Goal: Task Accomplishment & Management: Use online tool/utility

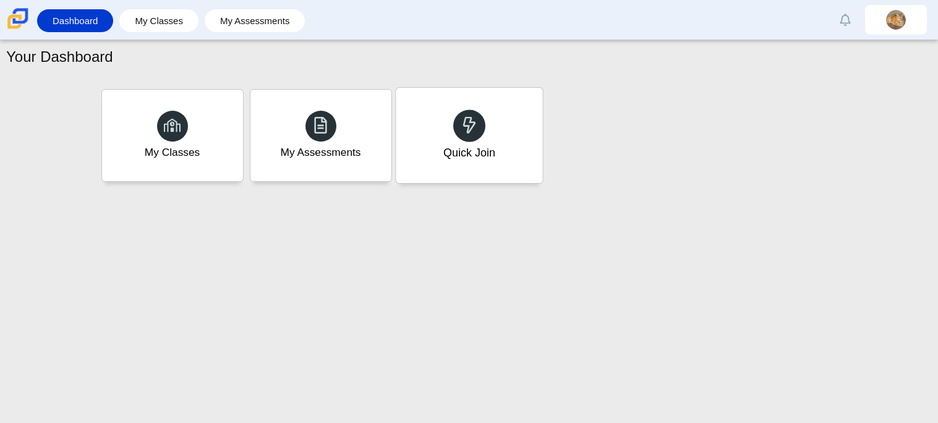
click at [472, 157] on div "Quick Join" at bounding box center [469, 153] width 52 height 16
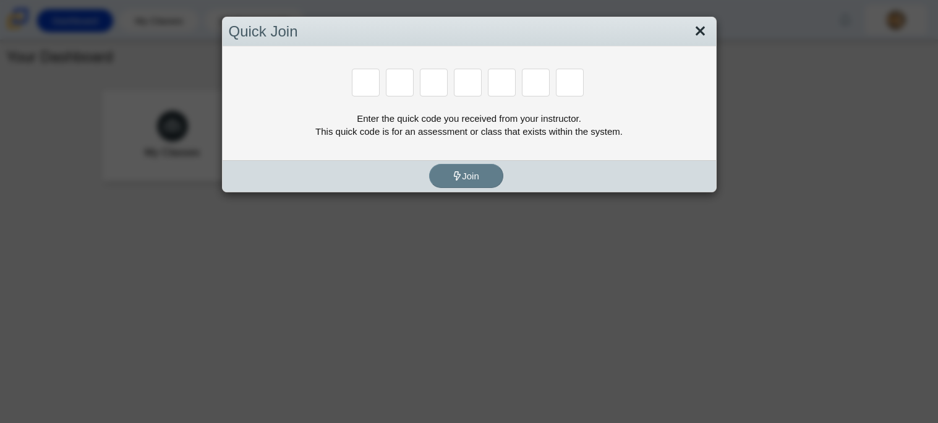
click at [695, 24] on link "Close" at bounding box center [700, 31] width 19 height 21
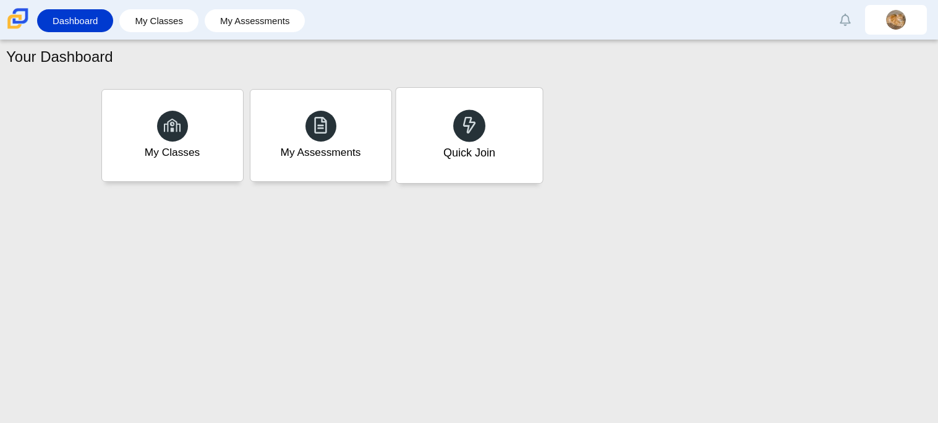
click at [408, 124] on div "Quick Join" at bounding box center [469, 135] width 147 height 95
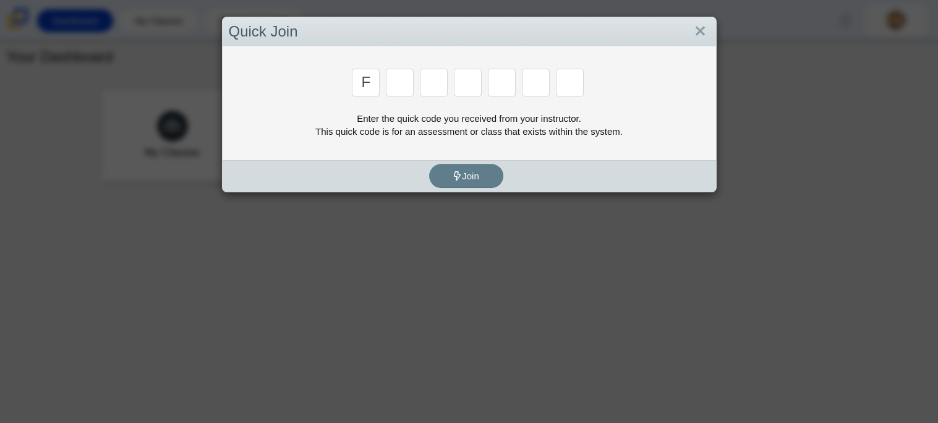
type input "f"
type input "7"
type input "m"
type input "c"
type input "h"
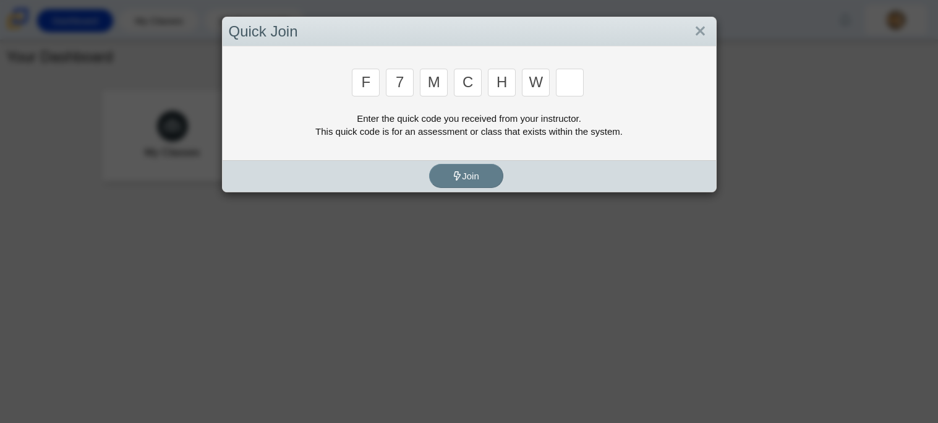
type input "w"
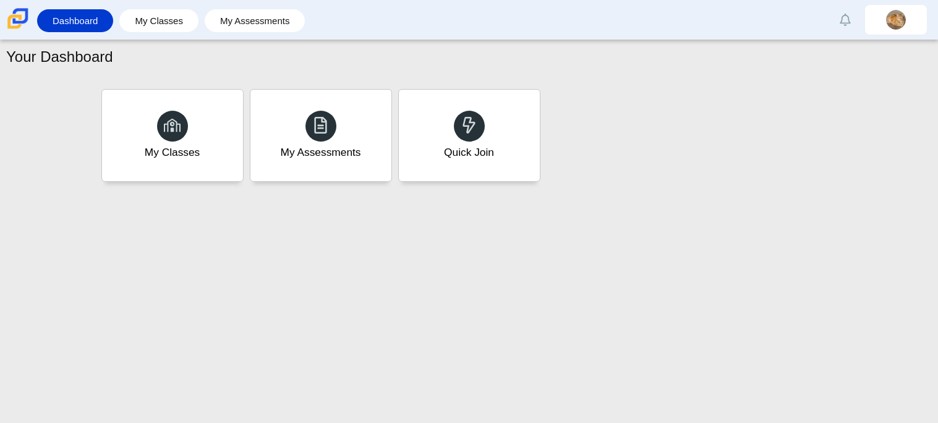
type input "k"
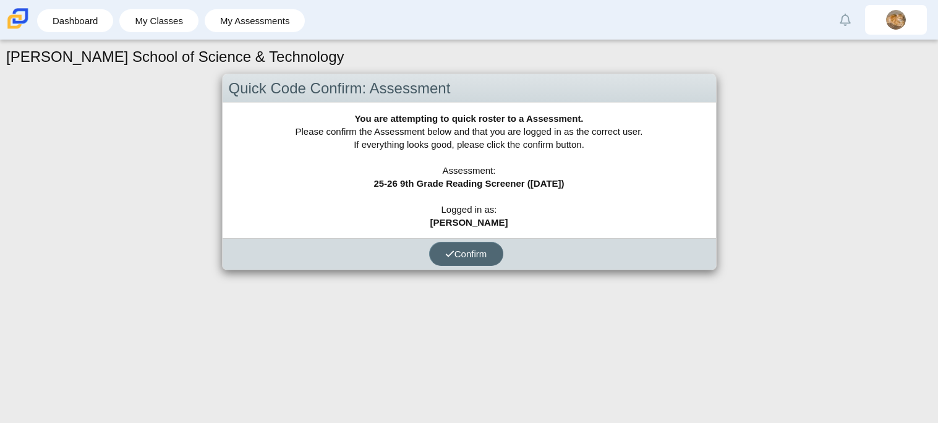
click at [444, 242] on button "Confirm" at bounding box center [466, 254] width 74 height 24
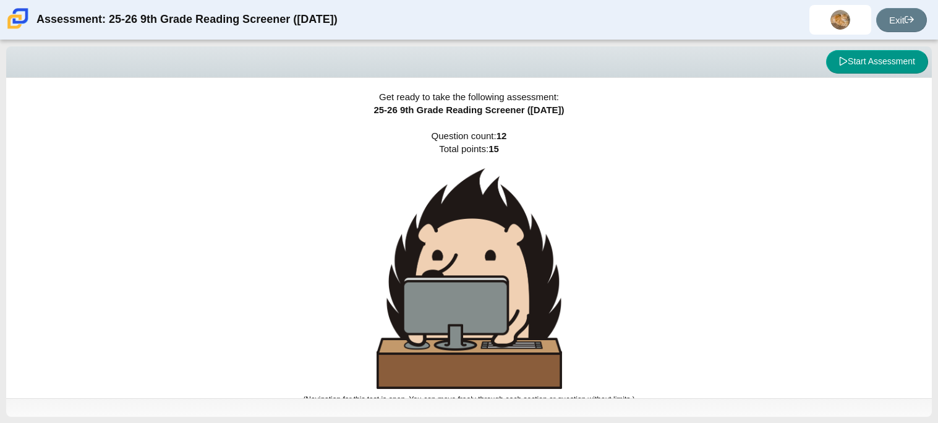
scroll to position [7, 0]
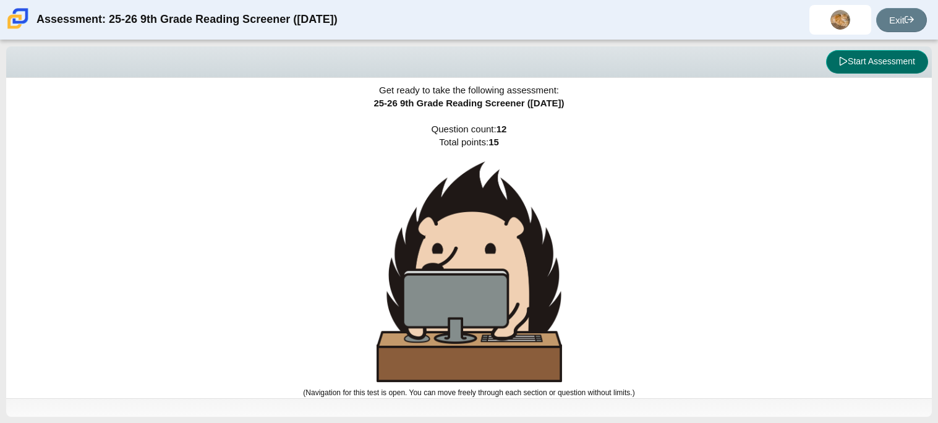
click at [879, 54] on button "Start Assessment" at bounding box center [877, 61] width 102 height 23
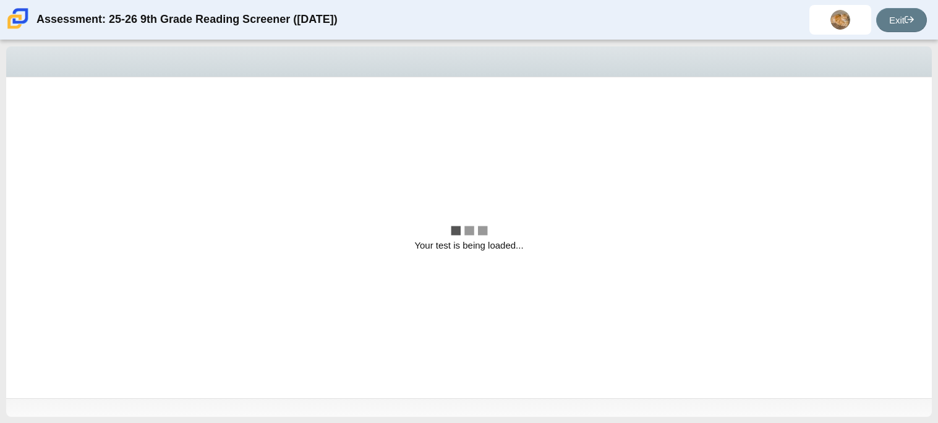
scroll to position [0, 0]
select select "ccc5b315-3c7c-471c-bf90-f22c8299c798"
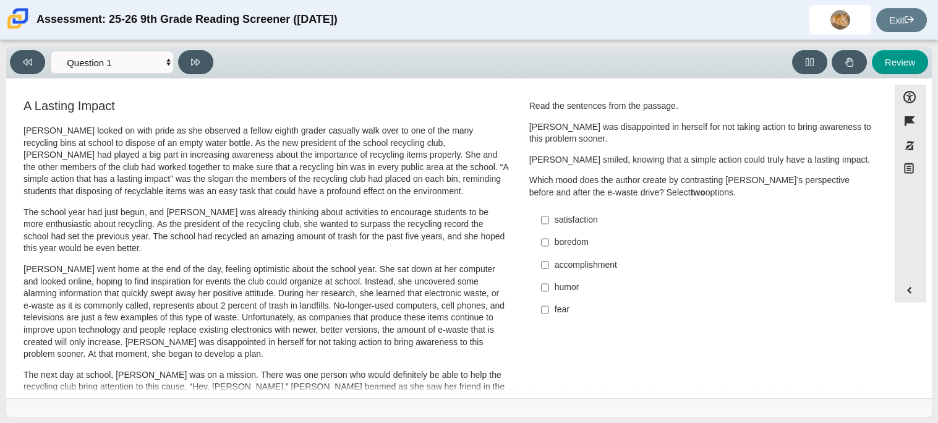
click at [91, 377] on p "The next day at school, [PERSON_NAME] was on a mission. There was one person wh…" at bounding box center [265, 405] width 485 height 73
click at [580, 221] on div "satisfaction" at bounding box center [711, 220] width 312 height 12
click at [549, 221] on input "satisfaction satisfaction" at bounding box center [545, 220] width 8 height 22
checkbox input "true"
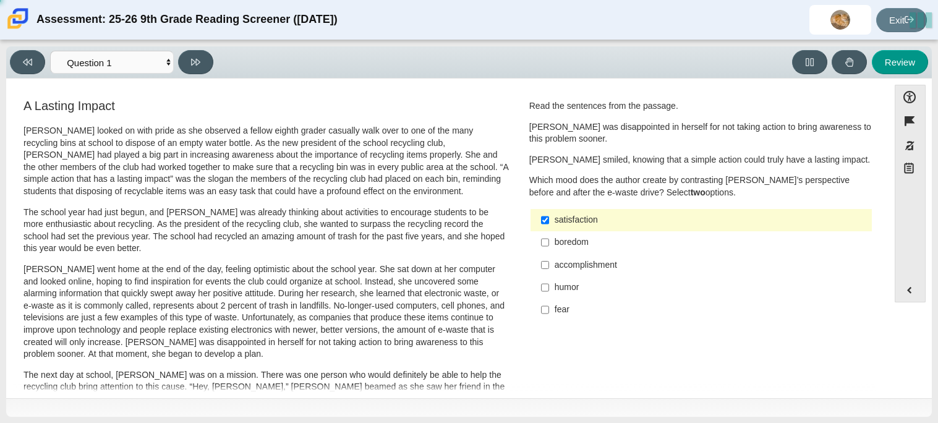
click at [568, 258] on label "accomplishment accomplishment" at bounding box center [701, 265] width 339 height 22
click at [549, 258] on input "accomplishment accomplishment" at bounding box center [545, 265] width 8 height 22
checkbox input "true"
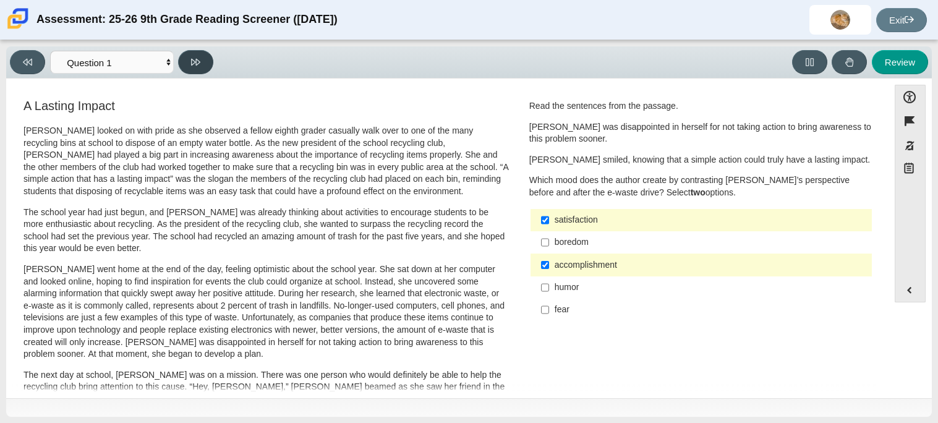
click at [183, 58] on button at bounding box center [195, 62] width 35 height 24
select select "0ff64528-ffd7-428d-b192-babfaadd44e8"
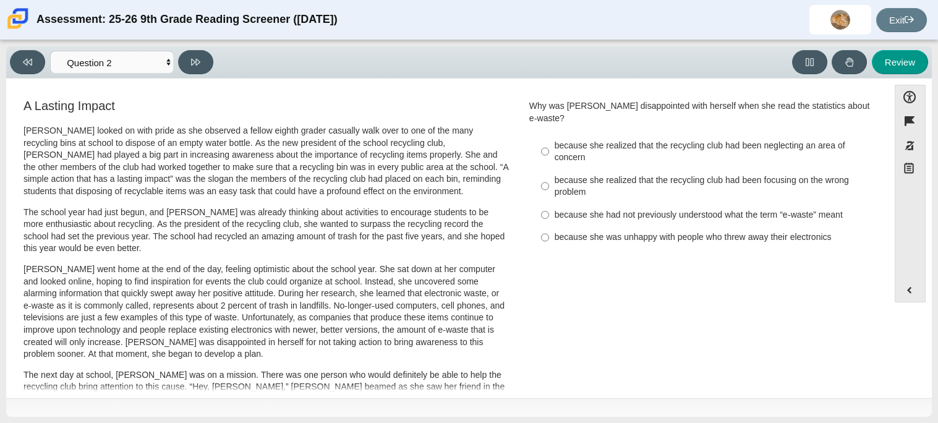
click at [605, 134] on label "because she realized that the recycling club had been neglecting an area of con…" at bounding box center [701, 151] width 339 height 35
click at [549, 134] on input "because she realized that the recycling club had been neglecting an area of con…" at bounding box center [545, 151] width 8 height 35
radio input "true"
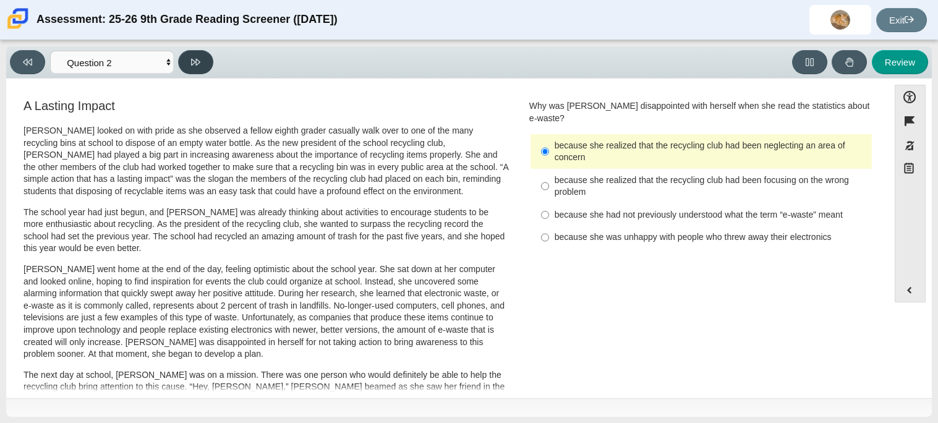
click at [192, 69] on button at bounding box center [195, 62] width 35 height 24
select select "7ce3d843-6974-4858-901c-1ff39630e843"
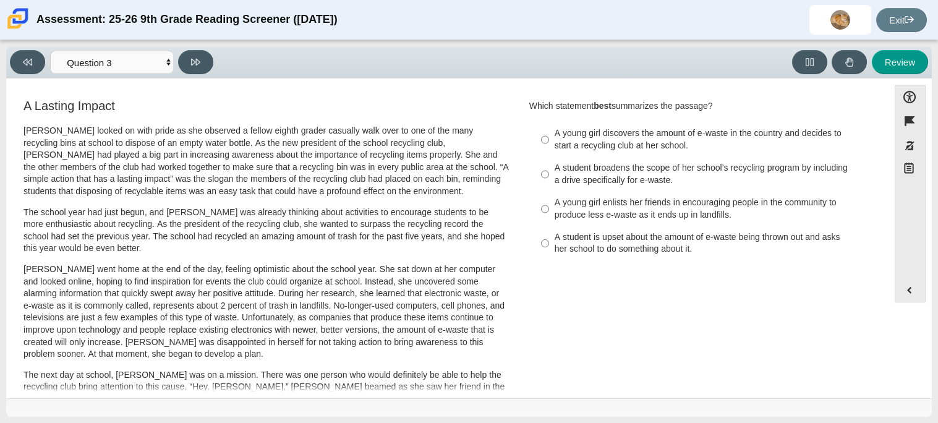
click at [612, 202] on div "A young girl enlists her friends in encouraging people in the community to prod…" at bounding box center [711, 209] width 312 height 24
click at [549, 202] on input "A young girl enlists her friends in encouraging people in the community to prod…" at bounding box center [545, 209] width 8 height 35
radio input "true"
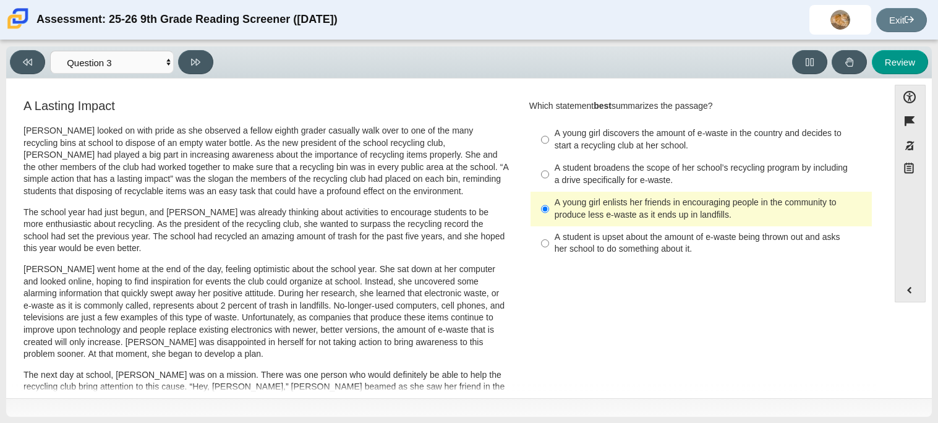
click at [218, 175] on p "[PERSON_NAME] looked on with pride as she observed a fellow eighth grader casua…" at bounding box center [265, 161] width 485 height 73
click at [14, 67] on button at bounding box center [27, 62] width 35 height 24
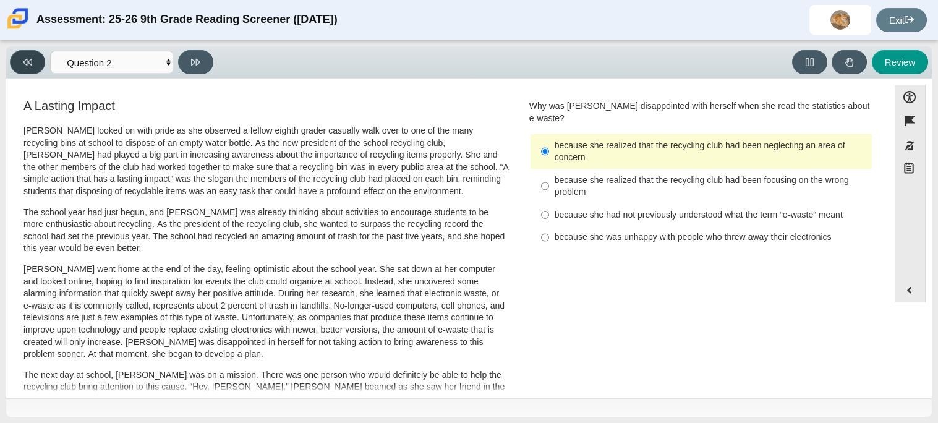
click at [14, 67] on button at bounding box center [27, 62] width 35 height 24
select select "ccc5b315-3c7c-471c-bf90-f22c8299c798"
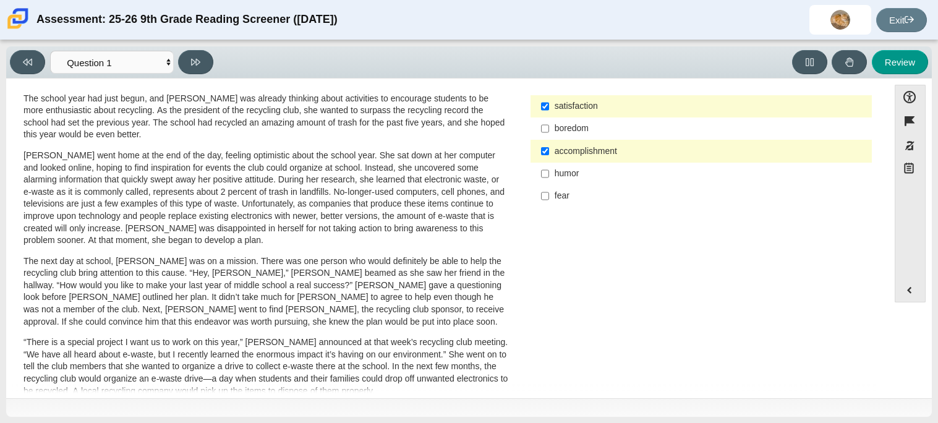
scroll to position [113, 0]
click at [548, 167] on label "humor humor" at bounding box center [701, 174] width 339 height 22
click at [548, 167] on input "humor humor" at bounding box center [545, 174] width 8 height 22
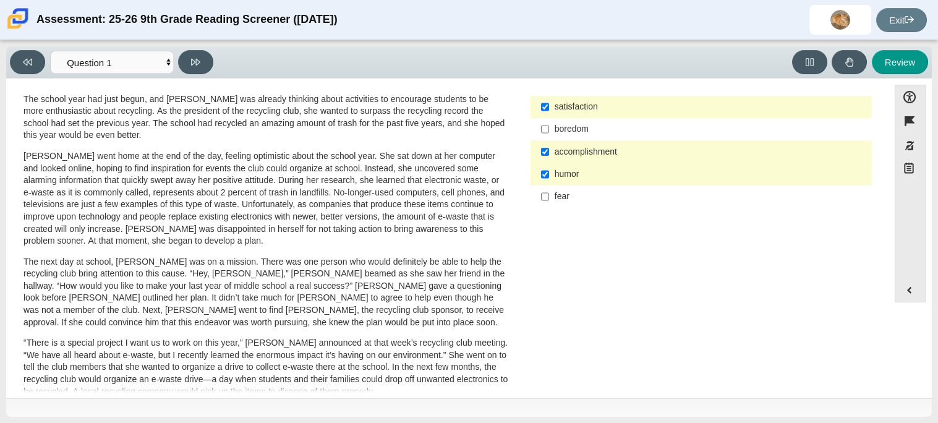
click at [555, 169] on div "humor" at bounding box center [711, 174] width 312 height 12
click at [549, 169] on input "humor humor" at bounding box center [545, 174] width 8 height 22
checkbox input "false"
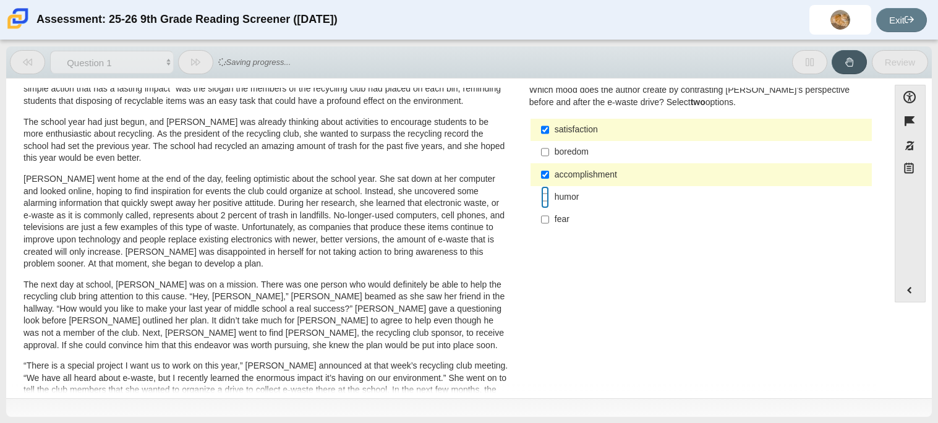
scroll to position [81, 0]
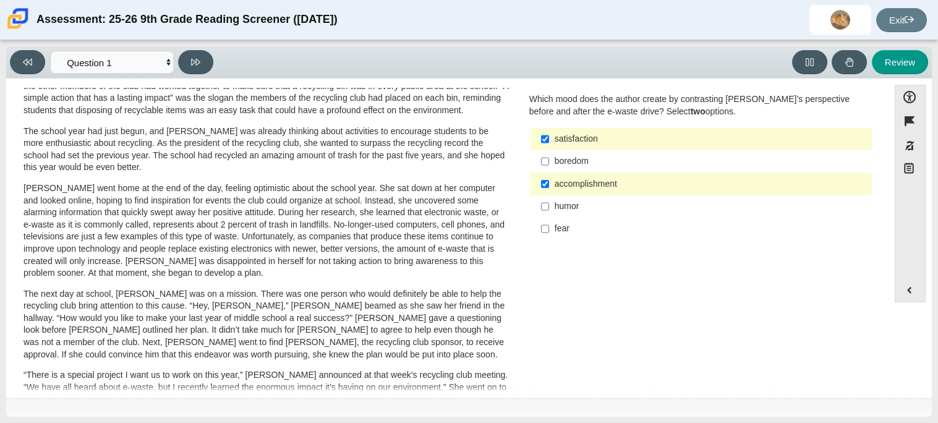
click at [562, 231] on div "fear" at bounding box center [711, 229] width 312 height 12
click at [549, 231] on input "fear fear" at bounding box center [545, 229] width 8 height 22
checkbox input "true"
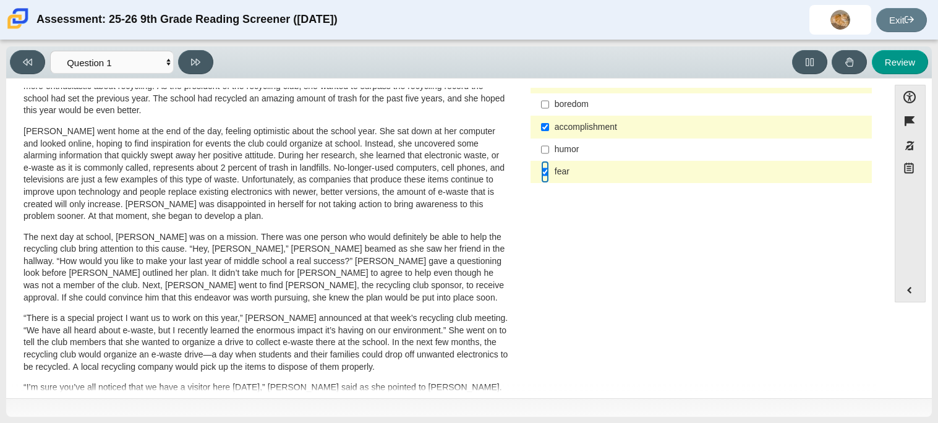
scroll to position [140, 0]
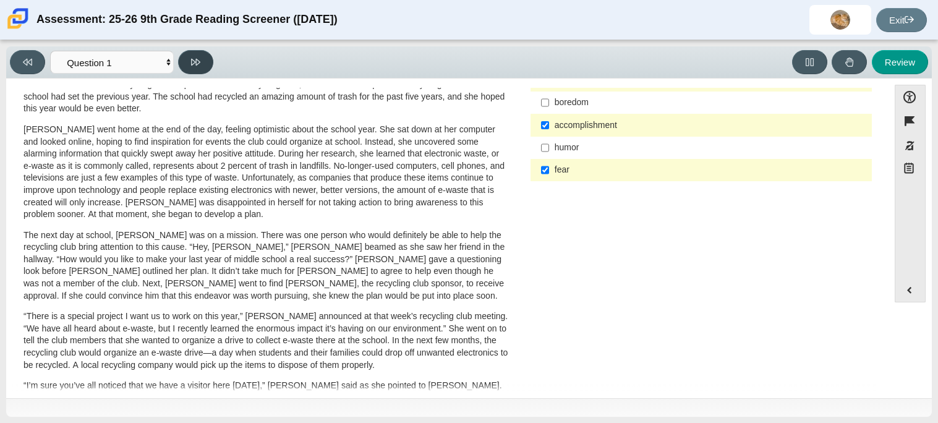
click at [197, 66] on icon at bounding box center [195, 62] width 9 height 9
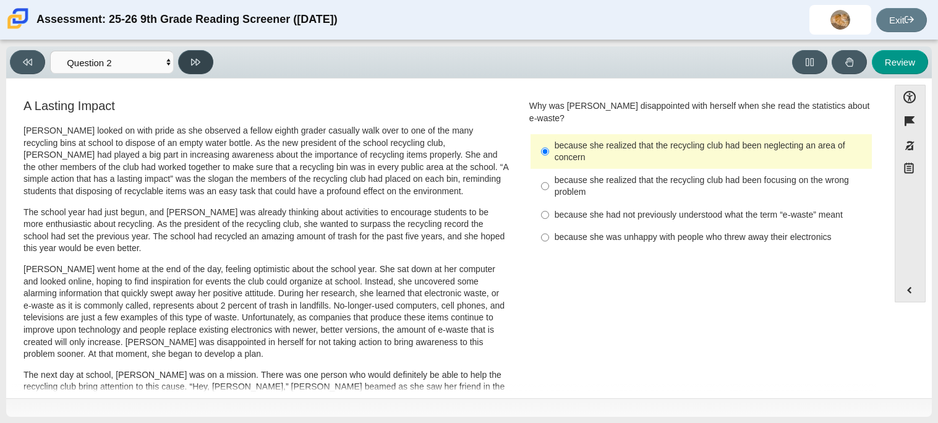
click at [199, 59] on icon at bounding box center [195, 62] width 9 height 9
select select "7ce3d843-6974-4858-901c-1ff39630e843"
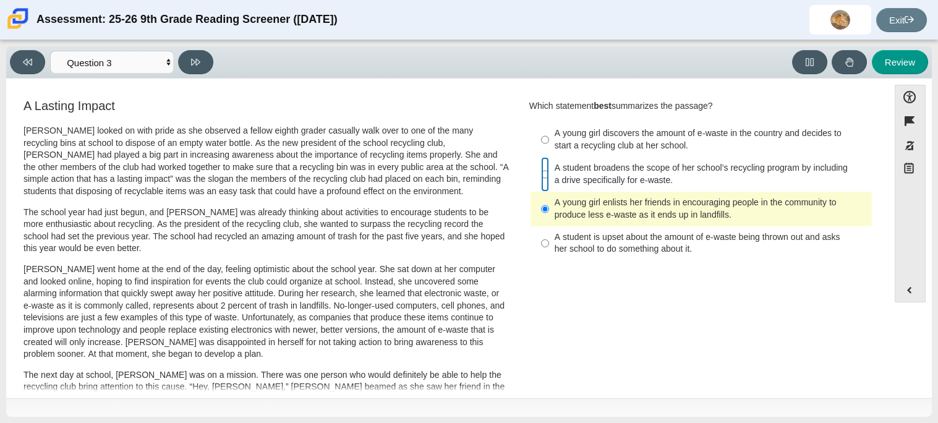
click at [541, 174] on input "A student broadens the scope of her school’s recycling program by including a d…" at bounding box center [545, 174] width 8 height 35
radio input "true"
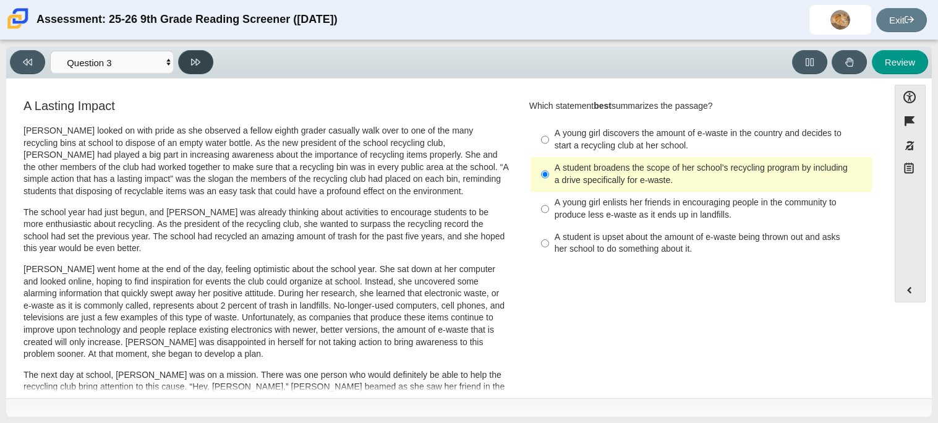
click at [192, 59] on icon at bounding box center [195, 62] width 9 height 9
select select "ca9ea0f1-49c5-4bd1-83b0-472c18652b42"
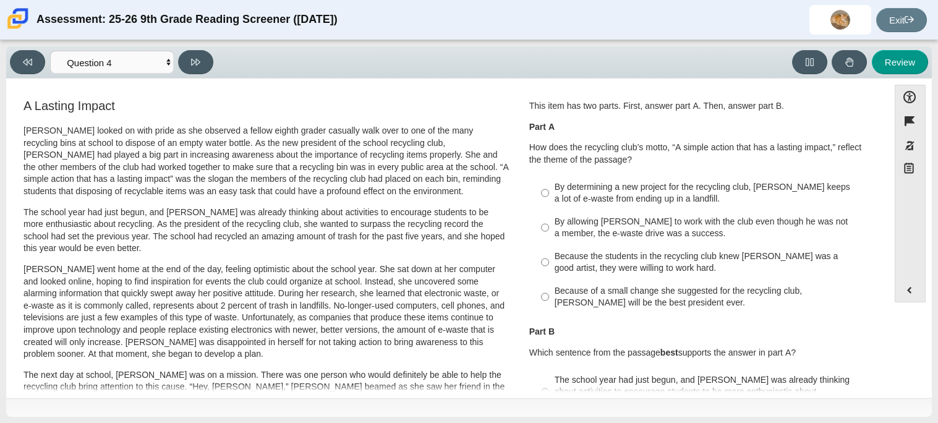
click at [636, 220] on div "By allowing [PERSON_NAME] to work with the club even though he was not a member…" at bounding box center [711, 228] width 312 height 24
click at [549, 220] on input "By allowing [PERSON_NAME] to work with the club even though he was not a member…" at bounding box center [545, 227] width 8 height 35
radio input "true"
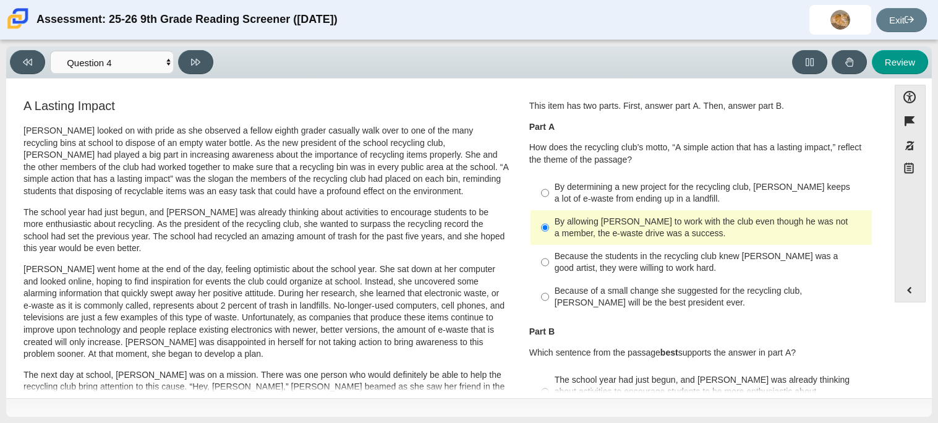
click at [648, 193] on div "By determining a new project for the recycling club, [PERSON_NAME] keeps a lot …" at bounding box center [711, 193] width 312 height 24
click at [549, 193] on input "By determining a new project for the recycling club, [PERSON_NAME] keeps a lot …" at bounding box center [545, 193] width 8 height 35
radio input "true"
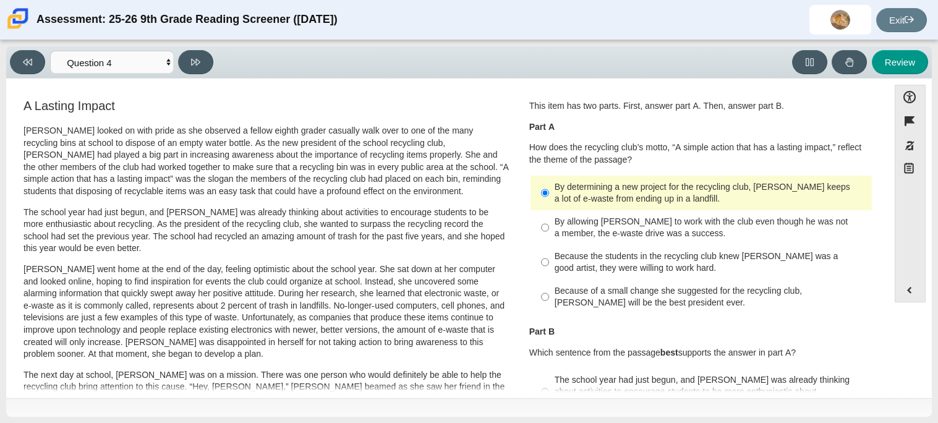
click at [762, 290] on div "Because of a small change she suggested for the recycling club, [PERSON_NAME] w…" at bounding box center [711, 297] width 312 height 24
click at [549, 290] on input "Because of a small change she suggested for the recycling club, [PERSON_NAME] w…" at bounding box center [545, 296] width 8 height 35
radio input "true"
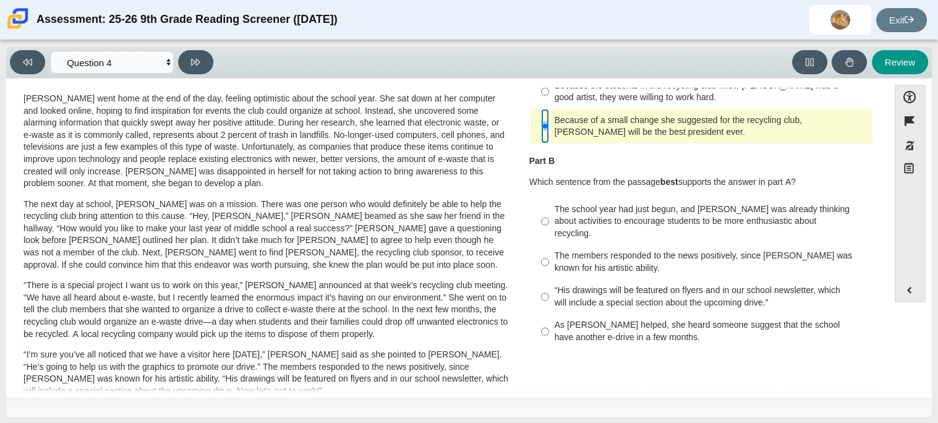
scroll to position [176, 0]
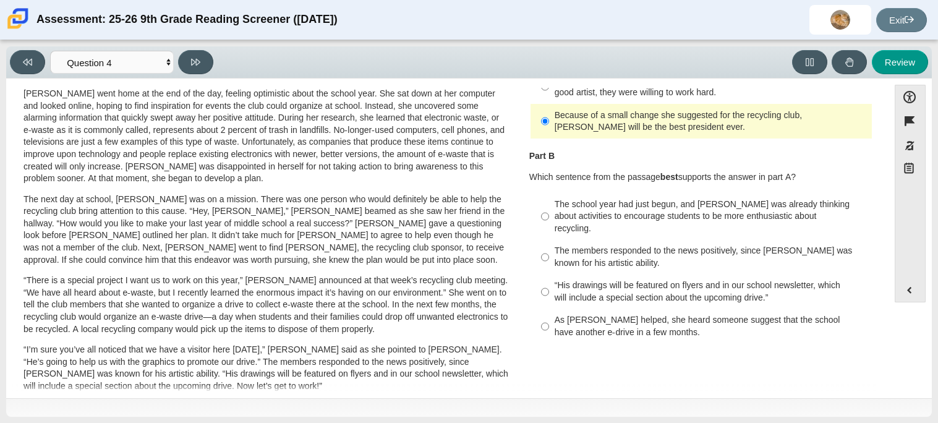
click at [590, 309] on label "As [PERSON_NAME] helped, she heard someone suggest that the school have another…" at bounding box center [701, 326] width 339 height 35
click at [549, 309] on input "As [PERSON_NAME] helped, she heard someone suggest that the school have another…" at bounding box center [545, 326] width 8 height 35
radio input "true"
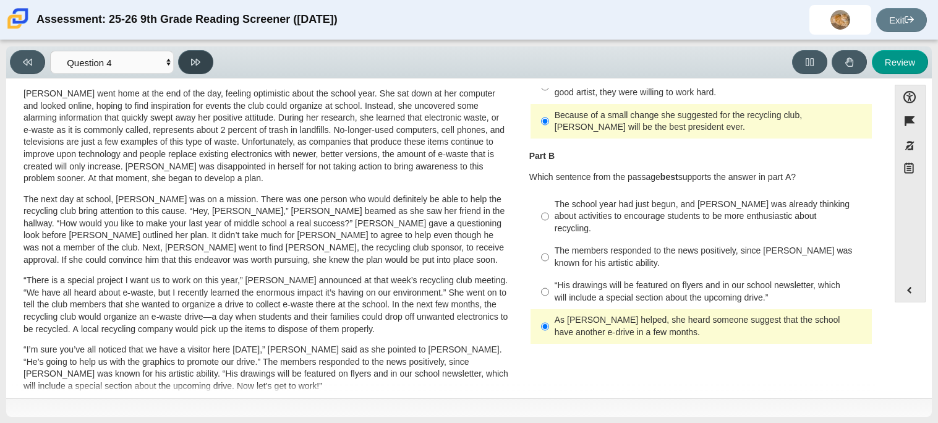
click at [195, 61] on icon at bounding box center [195, 62] width 9 height 7
select select "e41f1a79-e29f-4095-8030-a53364015bed"
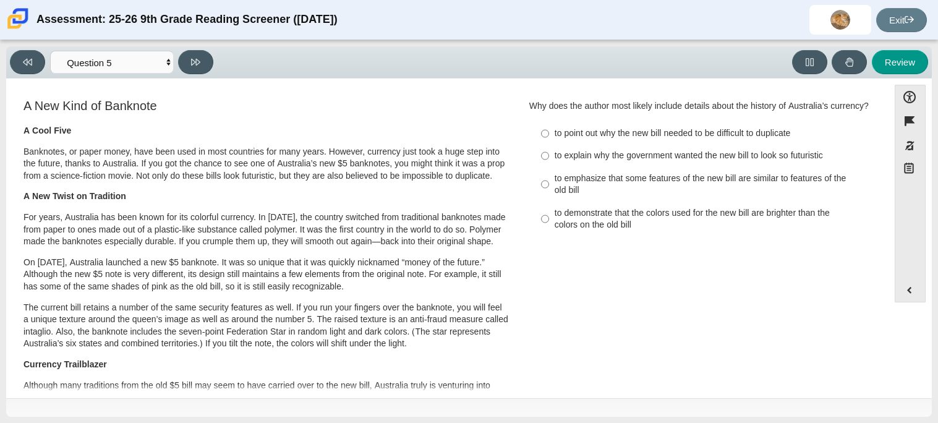
click at [639, 137] on div "to point out why the new bill needed to be difficult to duplicate" at bounding box center [711, 133] width 312 height 12
click at [549, 137] on input "to point out why the new bill needed to be difficult to duplicate to point out …" at bounding box center [545, 133] width 8 height 22
radio input "true"
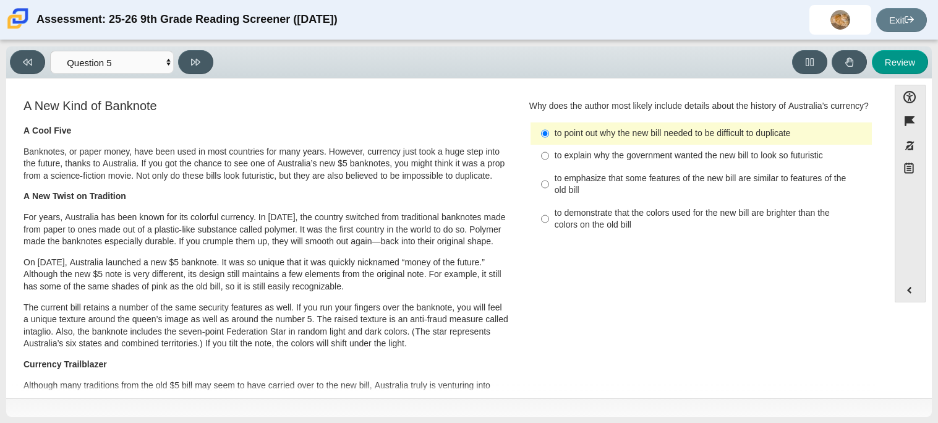
click at [634, 179] on div "to emphasize that some features of the new bill are similar to features of the …" at bounding box center [711, 185] width 312 height 24
click at [549, 179] on input "to emphasize that some features of the new bill are similar to features of the …" at bounding box center [545, 184] width 8 height 35
radio input "true"
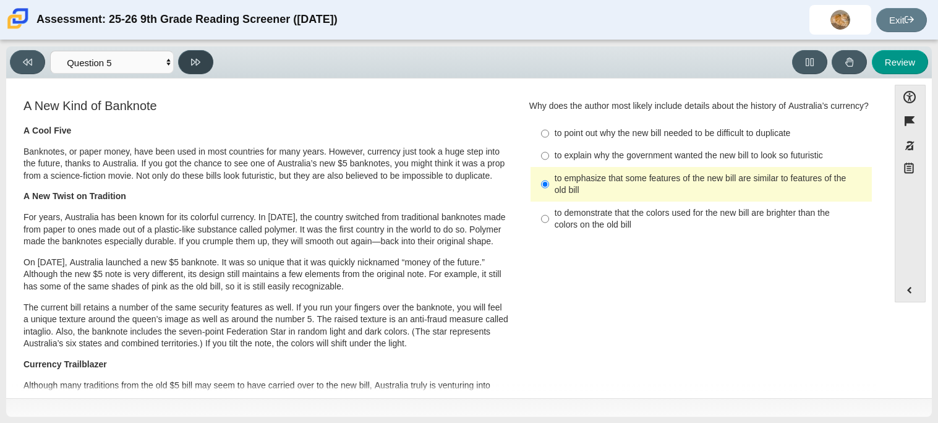
click at [199, 64] on icon at bounding box center [195, 62] width 9 height 9
select select "69146e31-7b3d-4a3e-9ce6-f30c24342ae0"
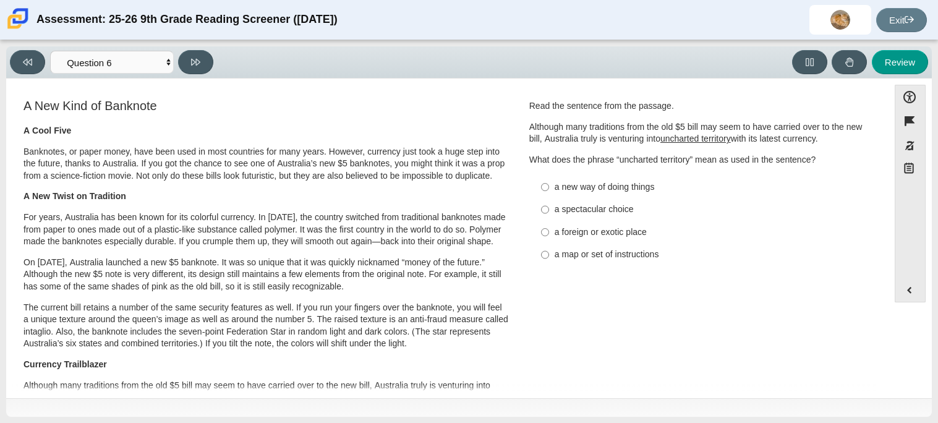
click at [591, 190] on div "a new way of doing things" at bounding box center [711, 187] width 312 height 12
click at [549, 190] on input "a new way of doing things a new way of doing things" at bounding box center [545, 187] width 8 height 22
radio input "true"
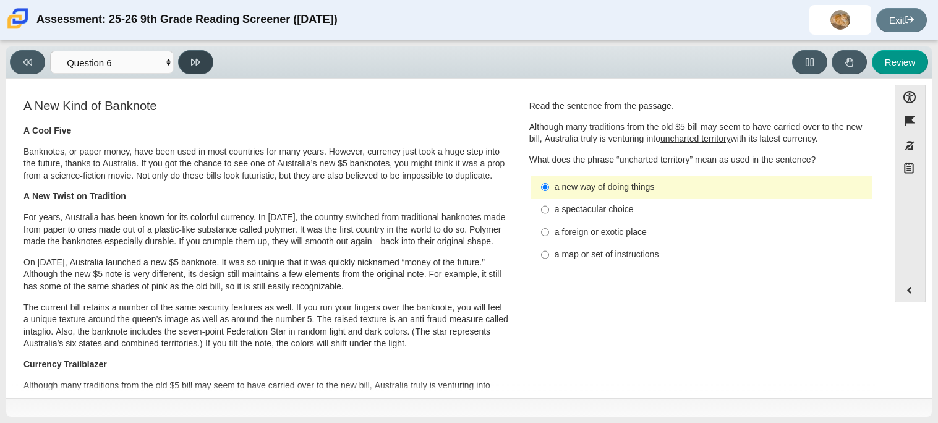
click at [194, 62] on icon at bounding box center [195, 62] width 9 height 7
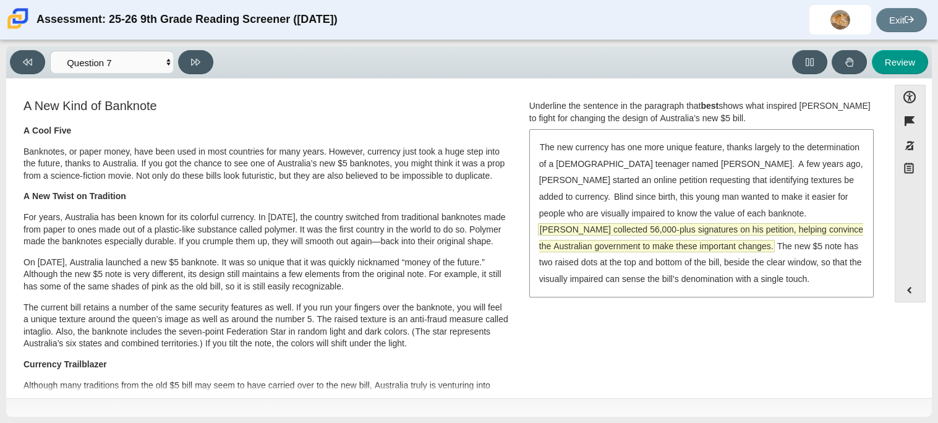
click at [599, 226] on span "[PERSON_NAME] collected 56,000-plus signatures on his petition, helping convinc…" at bounding box center [701, 238] width 324 height 28
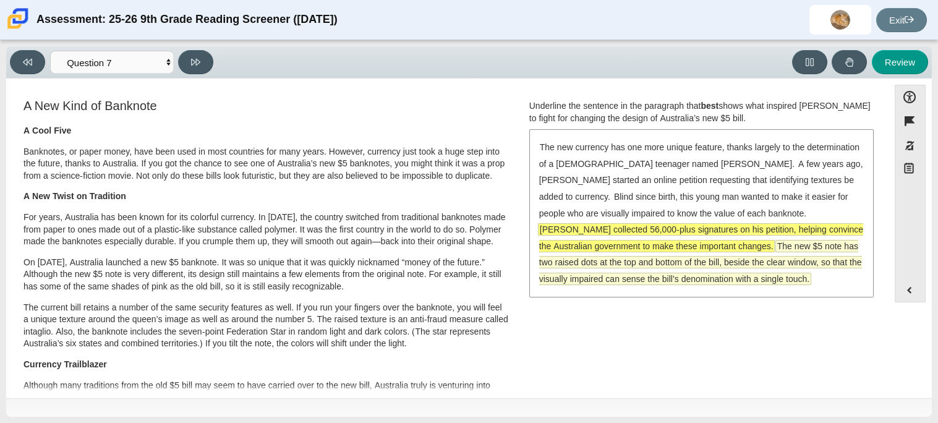
click at [587, 263] on span "The new $5 note has two raised dots at the top and bottom of the bill, beside t…" at bounding box center [700, 263] width 323 height 44
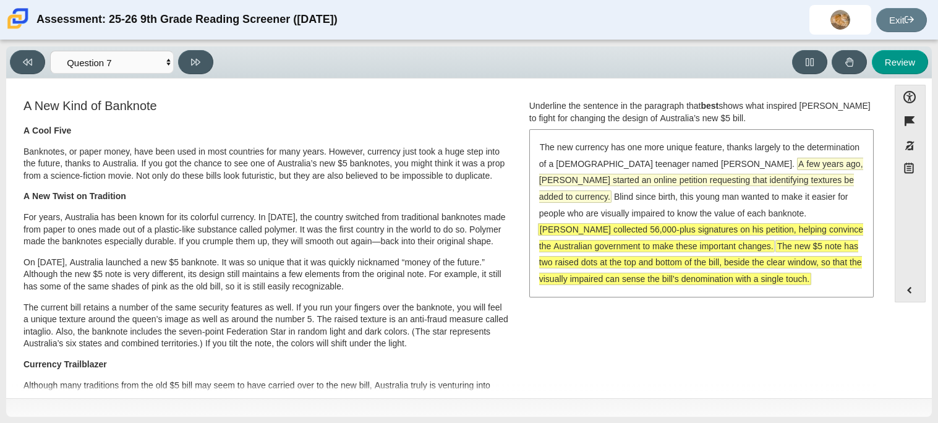
click at [549, 176] on span "A few years ago, [PERSON_NAME] started an online petition requesting that ident…" at bounding box center [701, 180] width 324 height 44
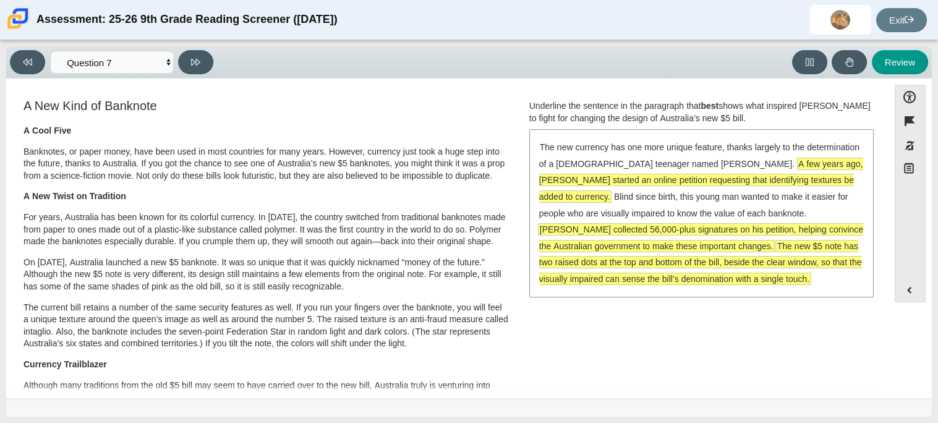
click at [553, 275] on span "The new $5 note has two raised dots at the top and bottom of the bill, beside t…" at bounding box center [700, 263] width 323 height 44
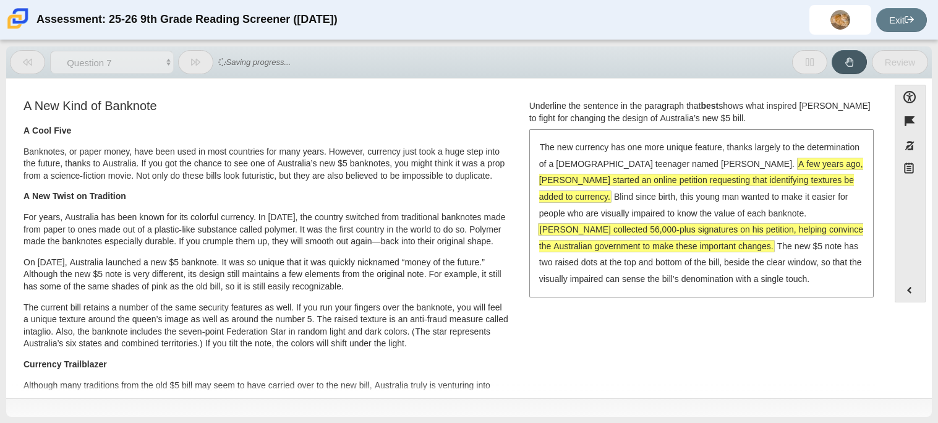
click at [560, 245] on span "[PERSON_NAME] collected 56,000-plus signatures on his petition, helping convinc…" at bounding box center [701, 238] width 324 height 28
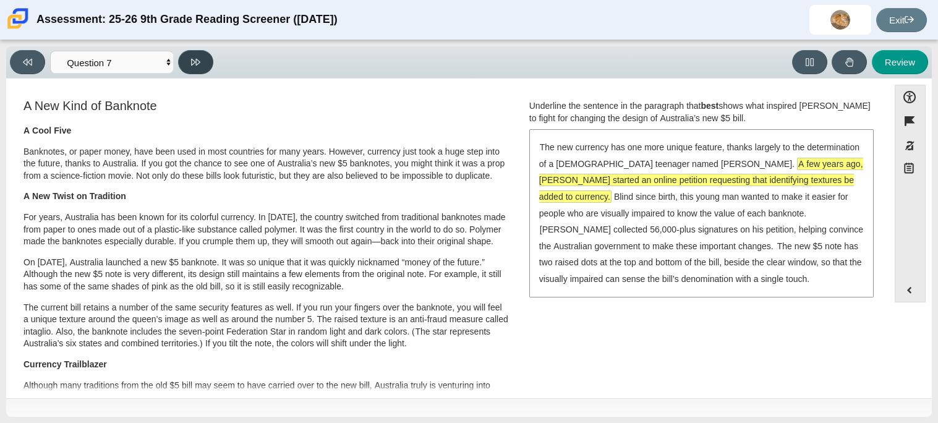
click at [207, 56] on button at bounding box center [195, 62] width 35 height 24
select select "ea8338c2-a6a3-418e-a305-2b963b54a290"
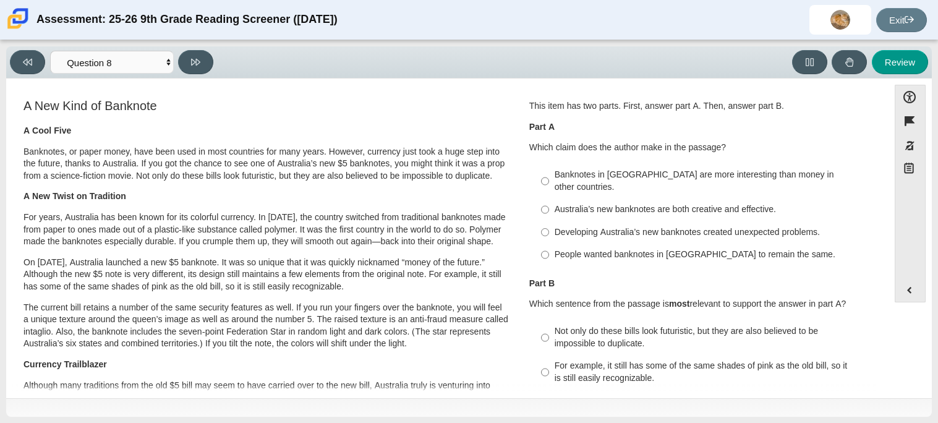
click at [701, 203] on div "Australia’s new banknotes are both creative and effective." at bounding box center [711, 209] width 312 height 12
click at [549, 198] on input "Australia’s new banknotes are both creative and effective. Australia’s new bank…" at bounding box center [545, 209] width 8 height 22
radio input "true"
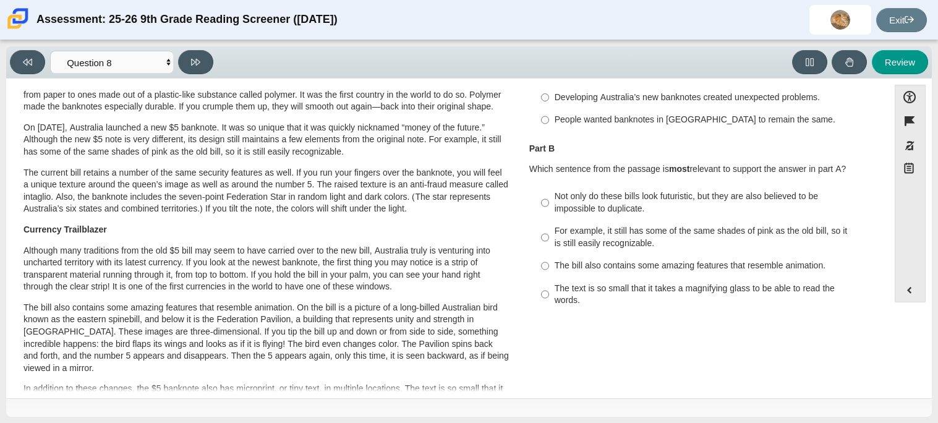
scroll to position [135, 0]
click at [605, 230] on div "For example, it still has some of the same shades of pink as the old bill, so i…" at bounding box center [711, 236] width 312 height 24
click at [549, 230] on input "For example, it still has some of the same shades of pink as the old bill, so i…" at bounding box center [545, 237] width 8 height 35
radio input "true"
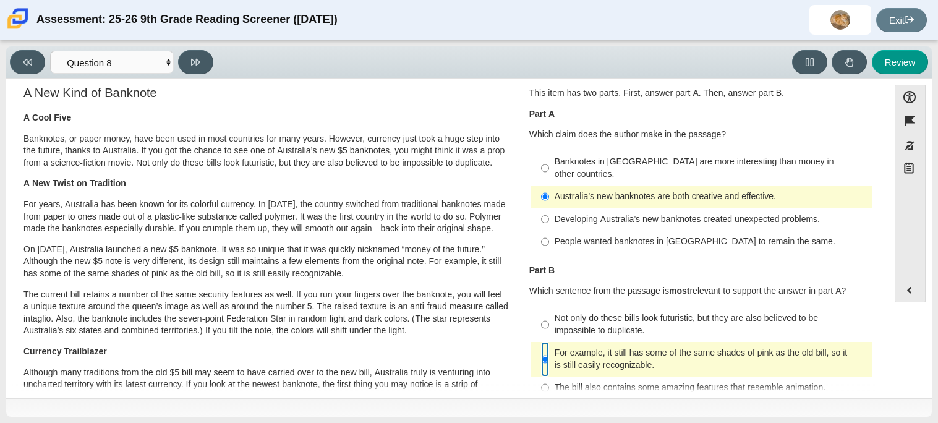
scroll to position [17, 0]
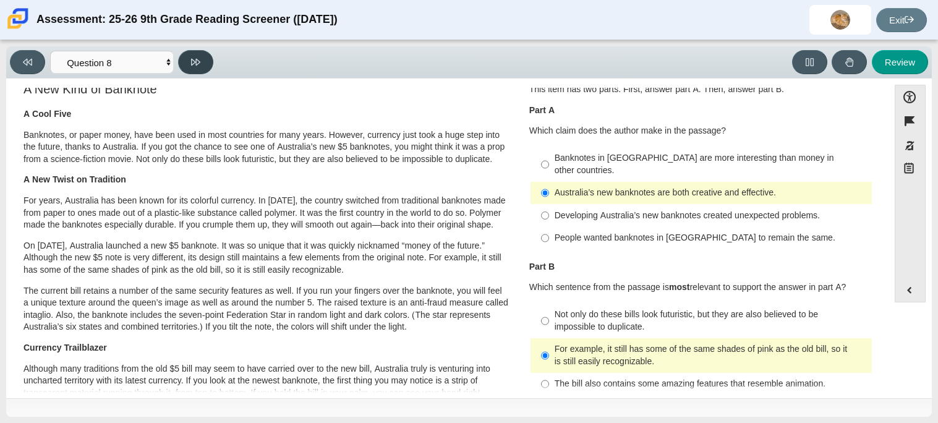
click at [205, 64] on button at bounding box center [195, 62] width 35 height 24
select select "89f058d6-b15c-4ef5-a4b3-fdaffb8868b6"
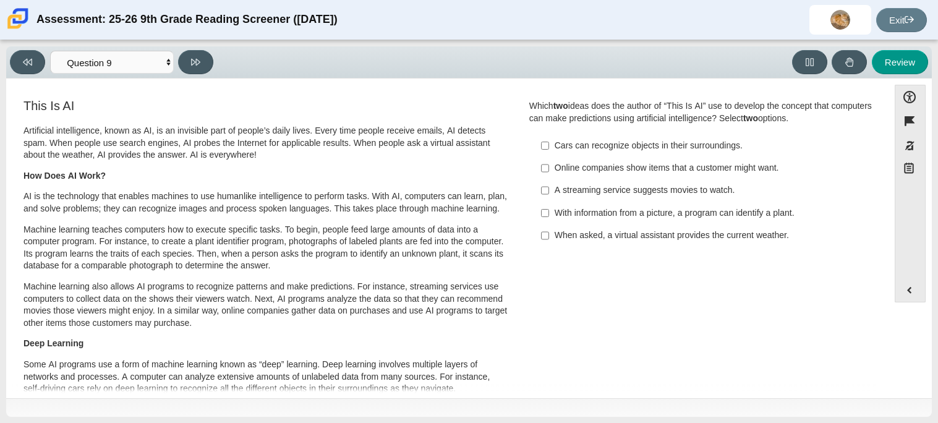
click at [673, 213] on div "With information from a picture, a program can identify a plant." at bounding box center [711, 213] width 312 height 12
click at [549, 213] on input "With information from a picture, a program can identify a plant. With informati…" at bounding box center [545, 213] width 8 height 22
checkbox input "true"
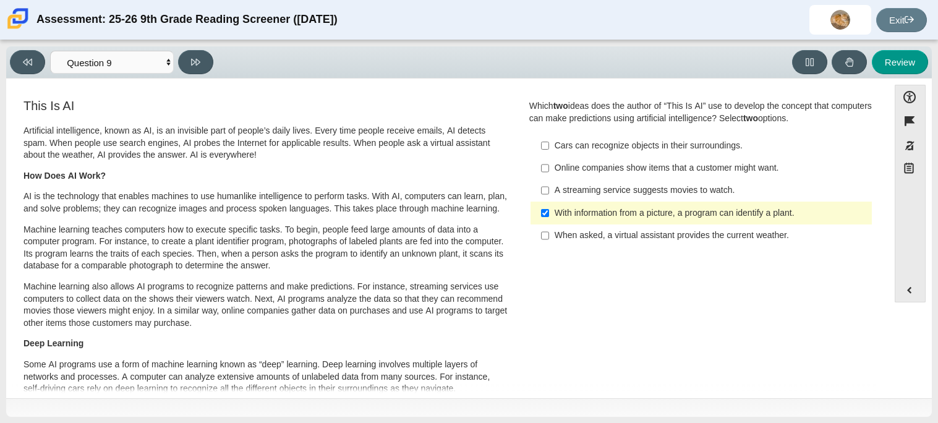
click at [676, 241] on div "When asked, a virtual assistant provides the current weather." at bounding box center [711, 235] width 312 height 12
click at [549, 241] on input "When asked, a virtual assistant provides the current weather. When asked, a vir…" at bounding box center [545, 235] width 8 height 22
checkbox input "true"
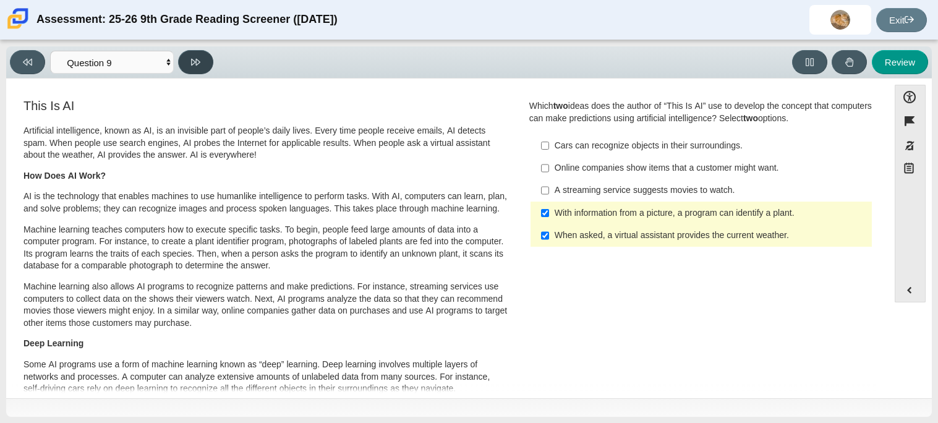
click at [194, 62] on icon at bounding box center [195, 62] width 9 height 9
select select "cdf3c14e-a918-44d1-9b63-3db0fa81641e"
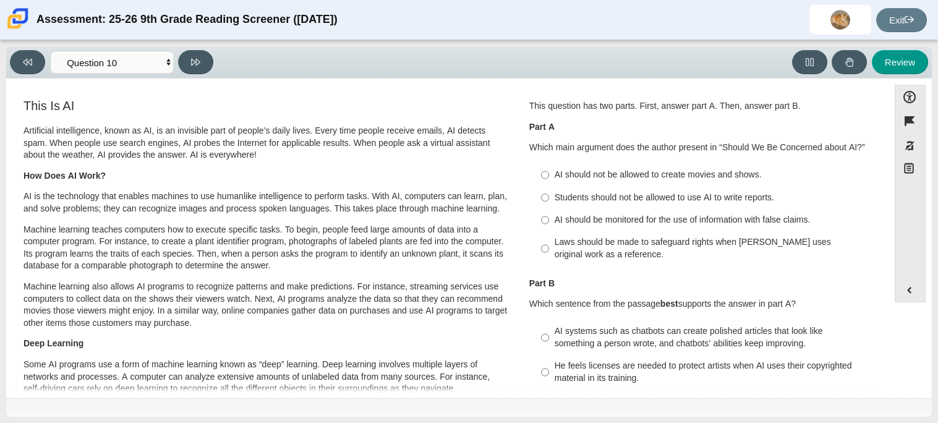
click at [686, 218] on div "AI should be monitored for the use of information with false claims." at bounding box center [711, 220] width 312 height 12
click at [549, 218] on input "AI should be monitored for the use of information with false claims. AI should …" at bounding box center [545, 220] width 8 height 22
radio input "true"
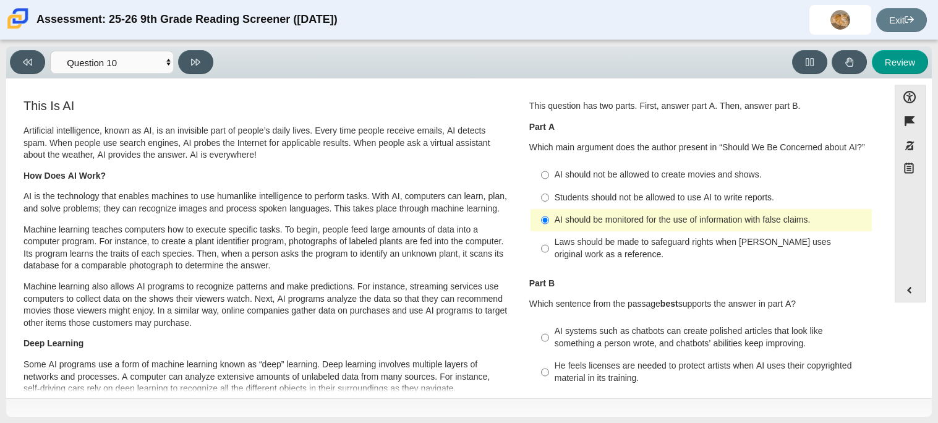
click at [703, 242] on div "Laws should be made to safeguard rights when [PERSON_NAME] uses original work a…" at bounding box center [711, 248] width 312 height 24
click at [549, 242] on input "Laws should be made to safeguard rights when [PERSON_NAME] uses original work a…" at bounding box center [545, 248] width 8 height 35
radio input "true"
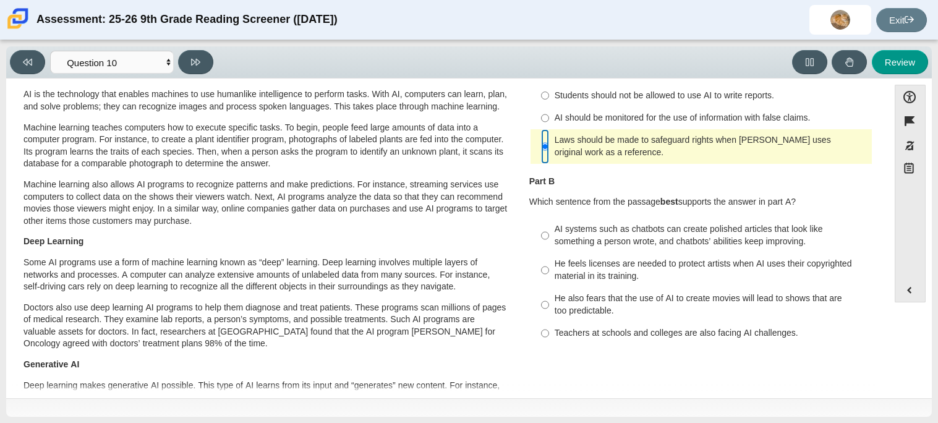
scroll to position [107, 0]
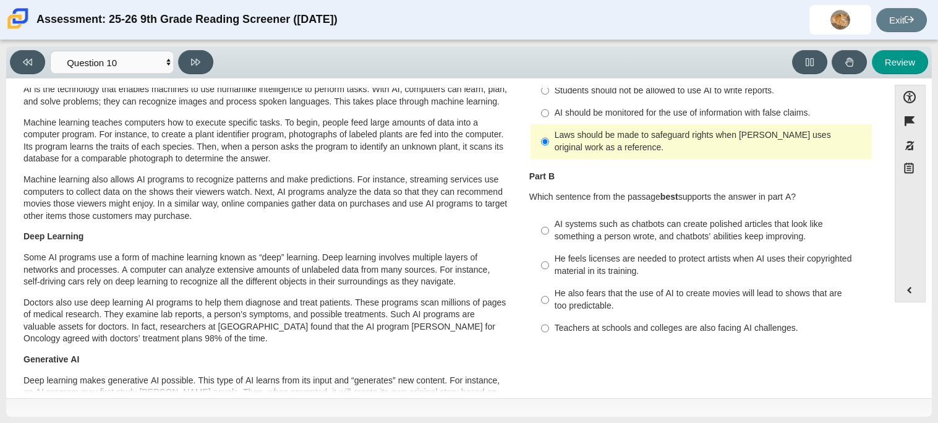
click at [625, 231] on div "AI systems such as chatbots can create polished articles that look like somethi…" at bounding box center [711, 230] width 312 height 24
click at [549, 231] on input "AI systems such as chatbots can create polished articles that look like somethi…" at bounding box center [545, 230] width 8 height 35
radio input "true"
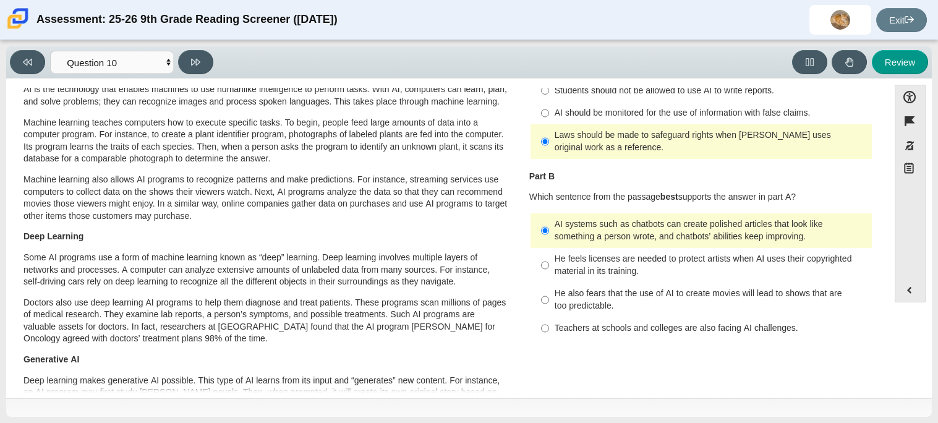
click at [625, 231] on div "AI systems such as chatbots can create polished articles that look like somethi…" at bounding box center [711, 230] width 312 height 24
click at [549, 231] on input "AI systems such as chatbots can create polished articles that look like somethi…" at bounding box center [545, 230] width 8 height 35
click at [595, 273] on div "He feels licenses are needed to protect artists when AI uses their copyrighted …" at bounding box center [711, 265] width 312 height 24
click at [549, 273] on input "He feels licenses are needed to protect artists when AI uses their copyrighted …" at bounding box center [545, 265] width 8 height 35
radio input "true"
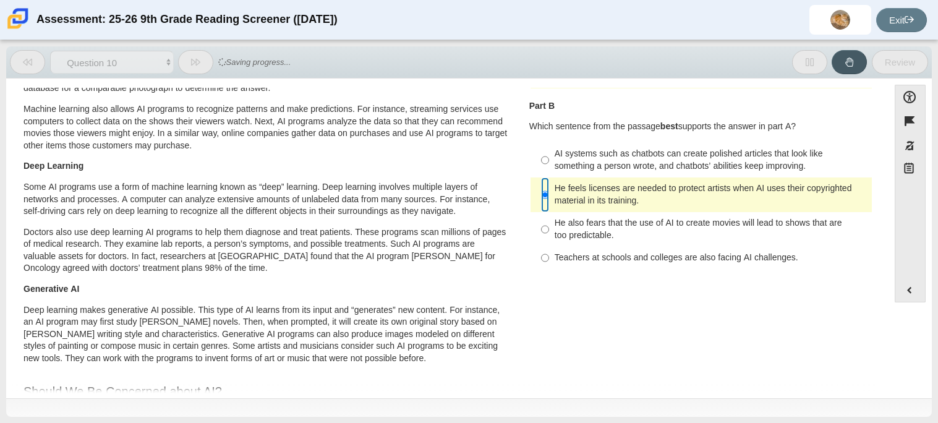
scroll to position [0, 0]
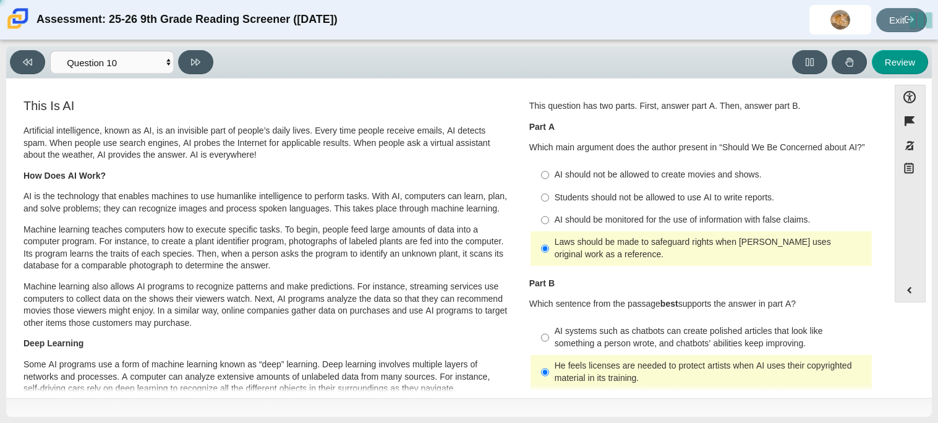
click at [624, 219] on div "AI should be monitored for the use of information with false claims." at bounding box center [711, 220] width 312 height 12
click at [549, 219] on input "AI should be monitored for the use of information with false claims. AI should …" at bounding box center [545, 220] width 8 height 22
radio input "true"
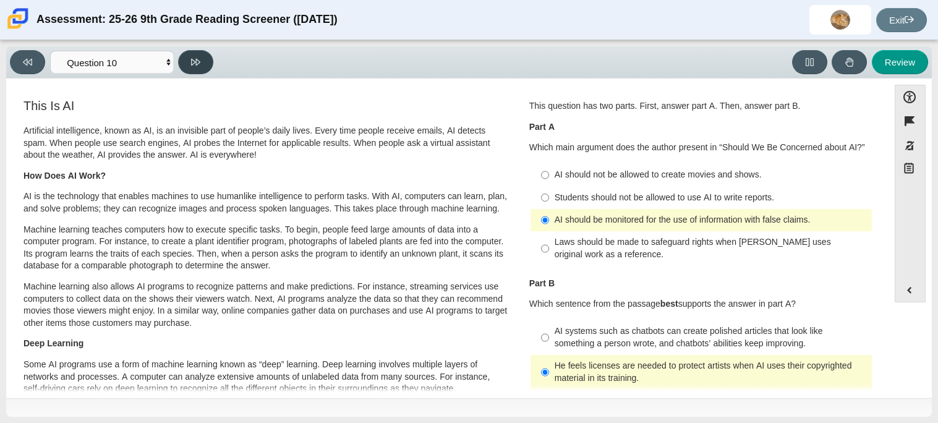
click at [200, 70] on button at bounding box center [195, 62] width 35 height 24
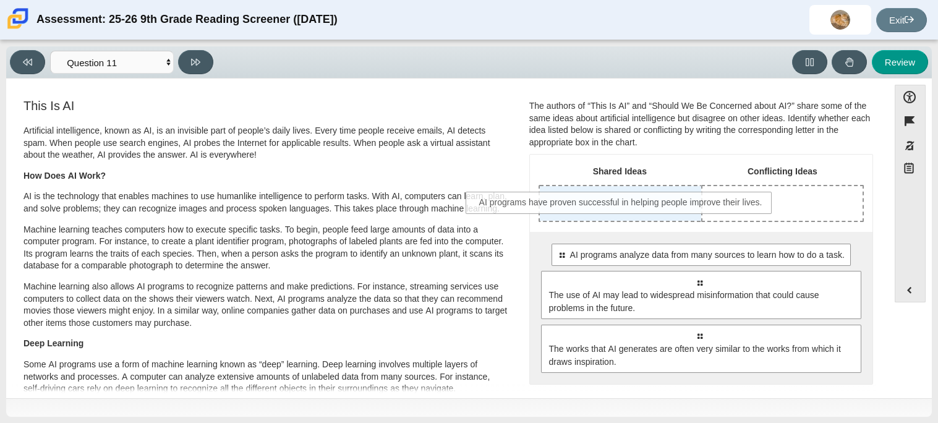
drag, startPoint x: 686, startPoint y: 259, endPoint x: 608, endPoint y: 207, distance: 94.0
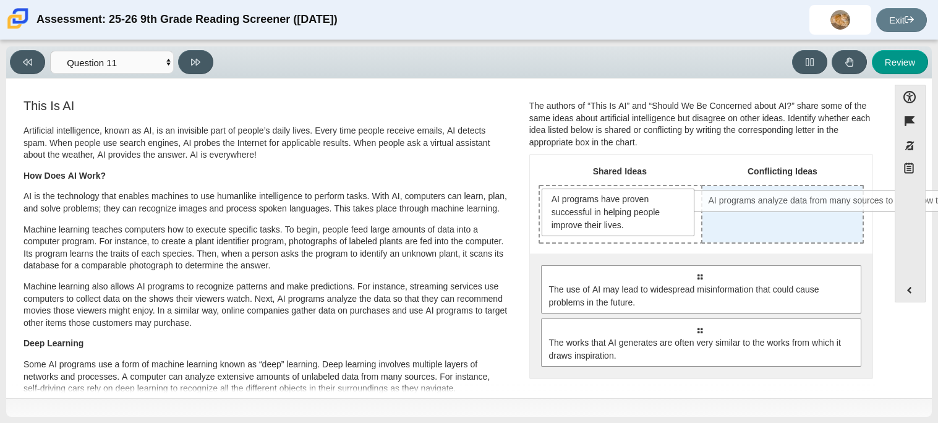
drag, startPoint x: 648, startPoint y: 268, endPoint x: 793, endPoint y: 196, distance: 162.0
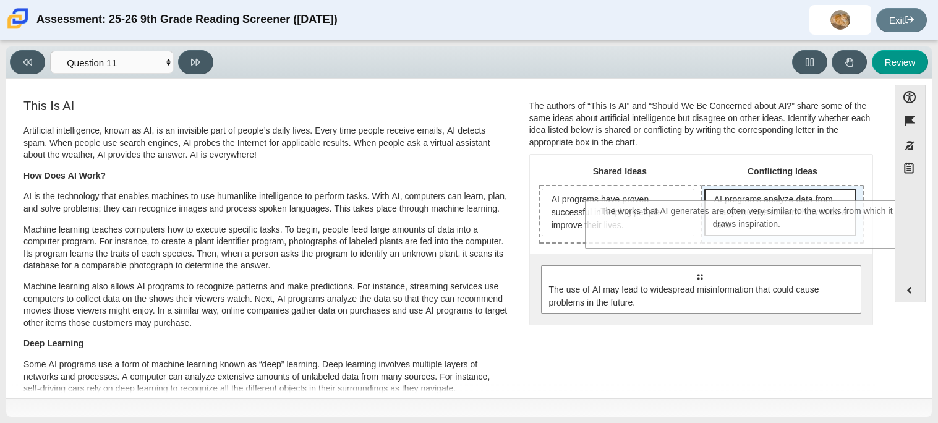
drag, startPoint x: 729, startPoint y: 333, endPoint x: 777, endPoint y: 216, distance: 126.8
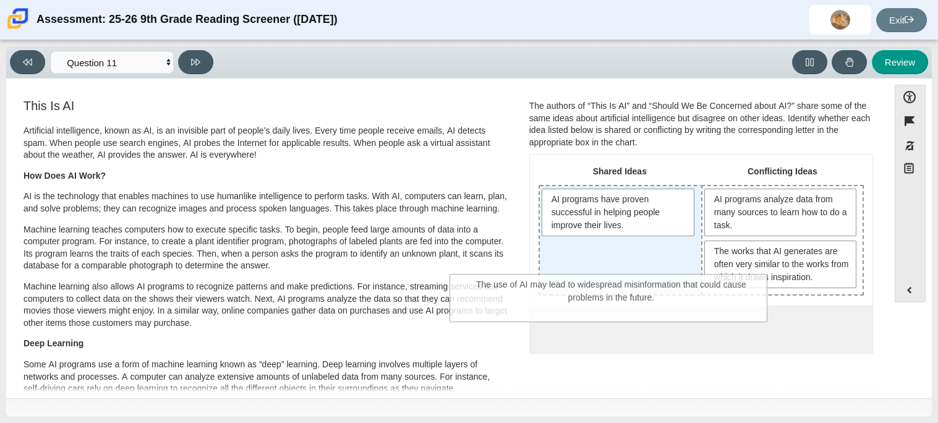
drag, startPoint x: 743, startPoint y: 329, endPoint x: 652, endPoint y: 286, distance: 100.7
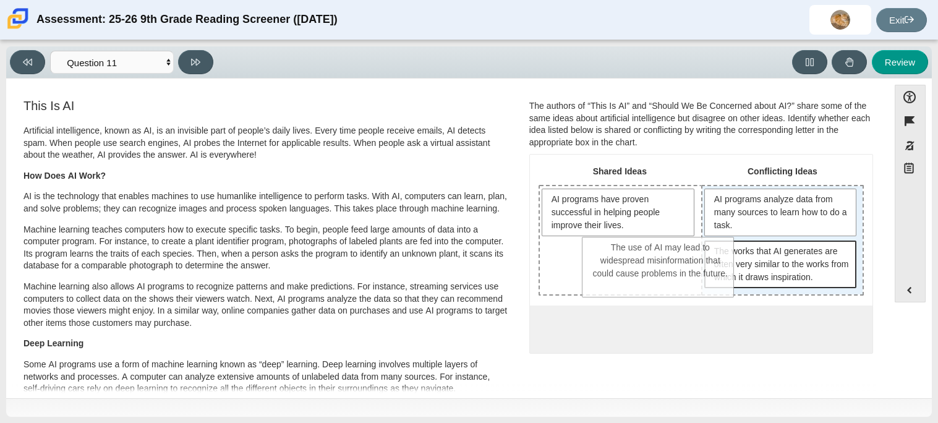
drag, startPoint x: 675, startPoint y: 265, endPoint x: 725, endPoint y: 262, distance: 50.2
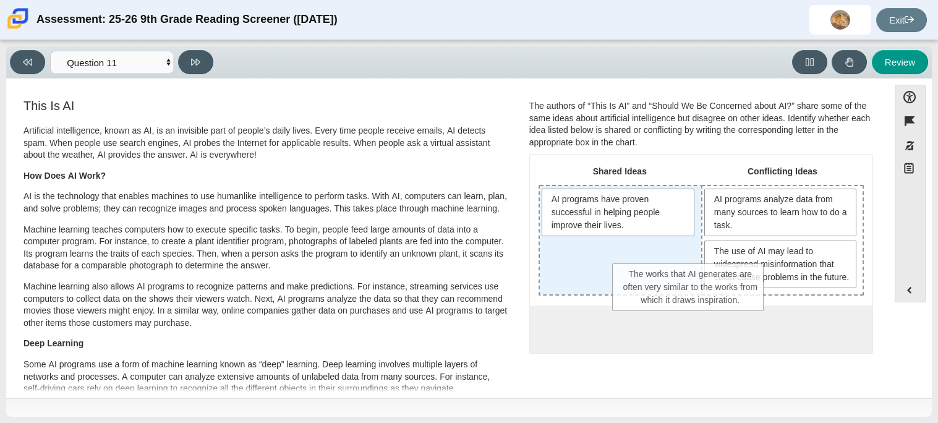
drag, startPoint x: 723, startPoint y: 269, endPoint x: 635, endPoint y: 292, distance: 90.7
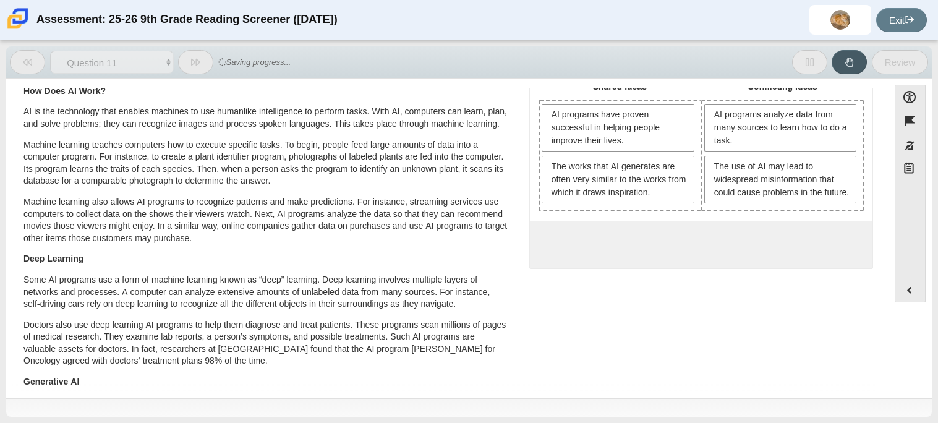
scroll to position [43, 0]
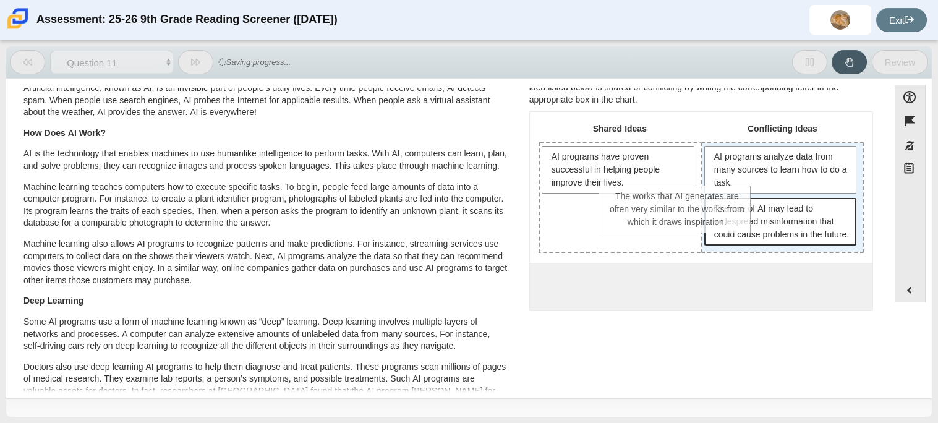
drag, startPoint x: 650, startPoint y: 220, endPoint x: 727, endPoint y: 203, distance: 78.5
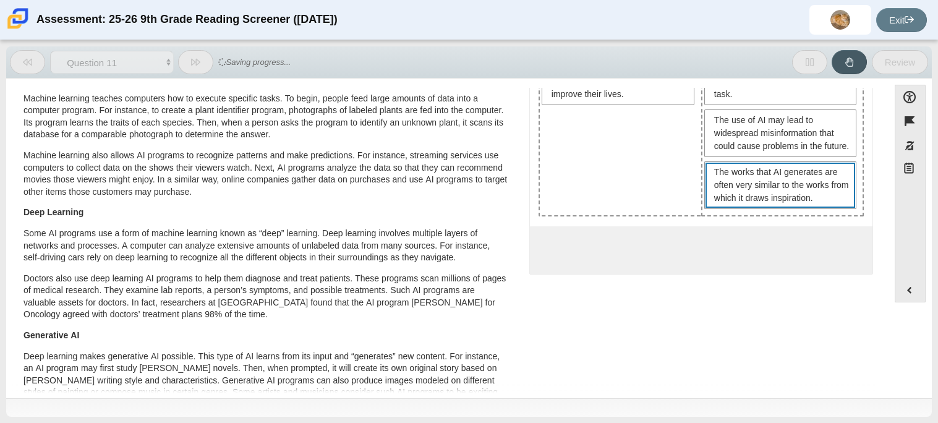
scroll to position [0, 0]
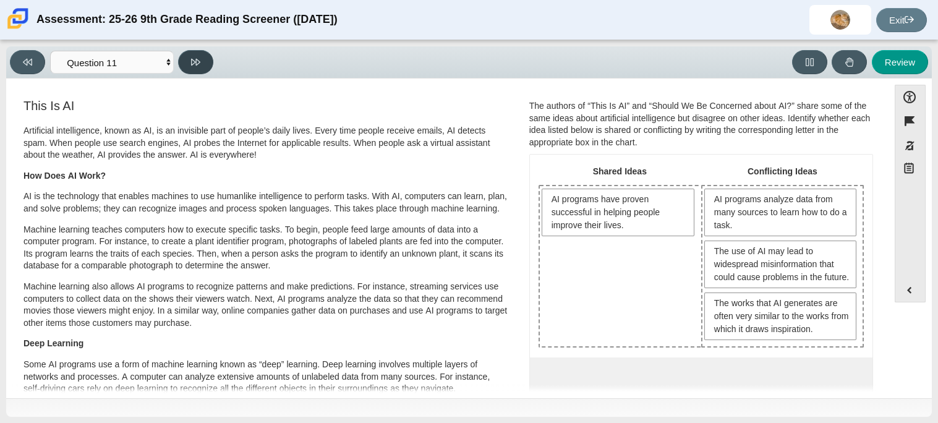
click at [200, 69] on button at bounding box center [195, 62] width 35 height 24
select select "c3effed4-44ce-4a19-bd96-1787f34e9b4c"
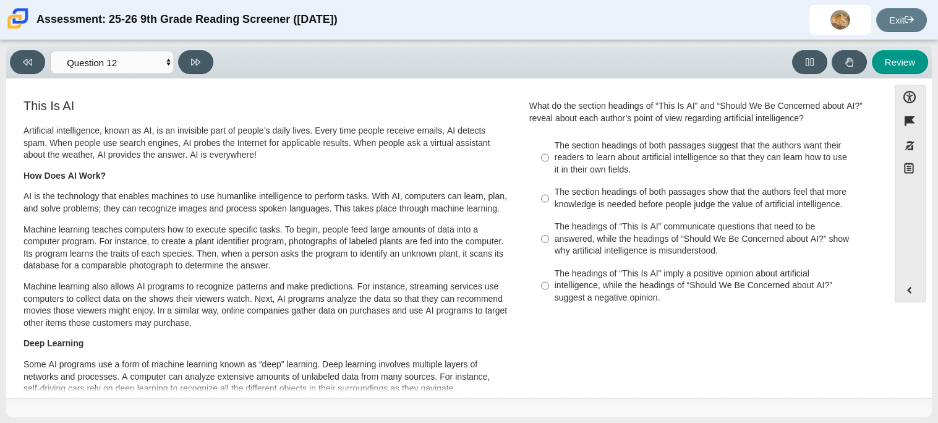
click at [654, 256] on div "The headings of “This Is AI” communicate questions that need to be answered, wh…" at bounding box center [711, 239] width 312 height 36
click at [549, 256] on input "The headings of “This Is AI” communicate questions that need to be answered, wh…" at bounding box center [545, 239] width 8 height 47
radio input "true"
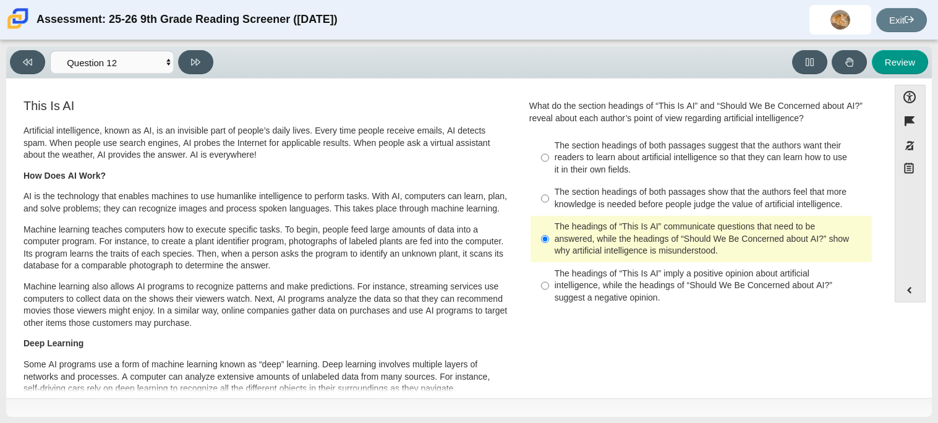
click at [661, 275] on div "The headings of “This Is AI” imply a positive opinion about artificial intellig…" at bounding box center [711, 286] width 312 height 36
click at [549, 275] on input "The headings of “This Is AI” imply a positive opinion about artificial intellig…" at bounding box center [545, 285] width 8 height 47
radio input "true"
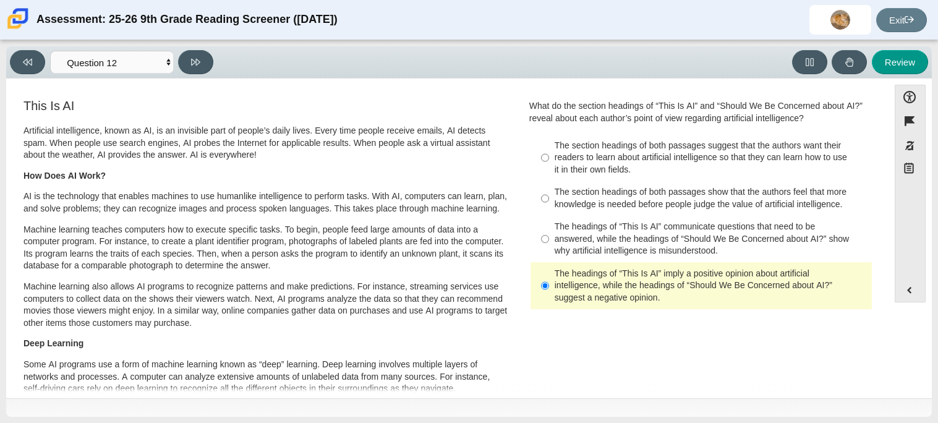
click at [733, 204] on div "The section headings of both passages show that the authors feel that more know…" at bounding box center [711, 198] width 312 height 24
click at [549, 204] on input "The section headings of both passages show that the authors feel that more know…" at bounding box center [545, 198] width 8 height 35
radio input "true"
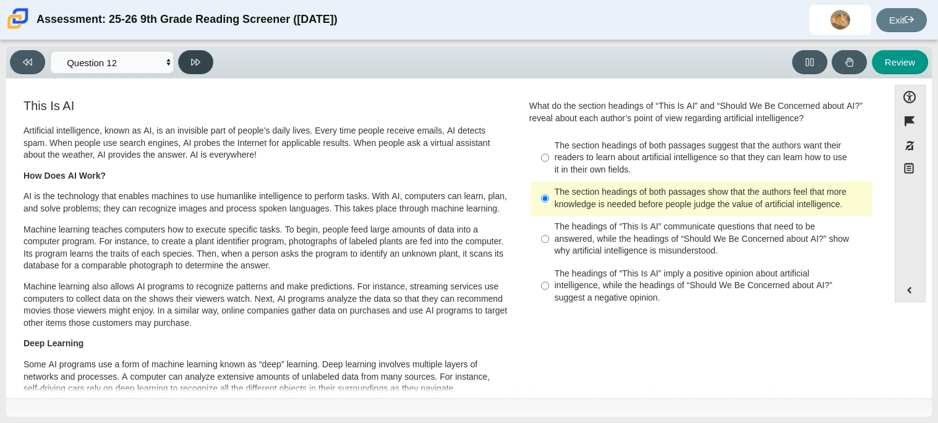
click at [190, 61] on button at bounding box center [195, 62] width 35 height 24
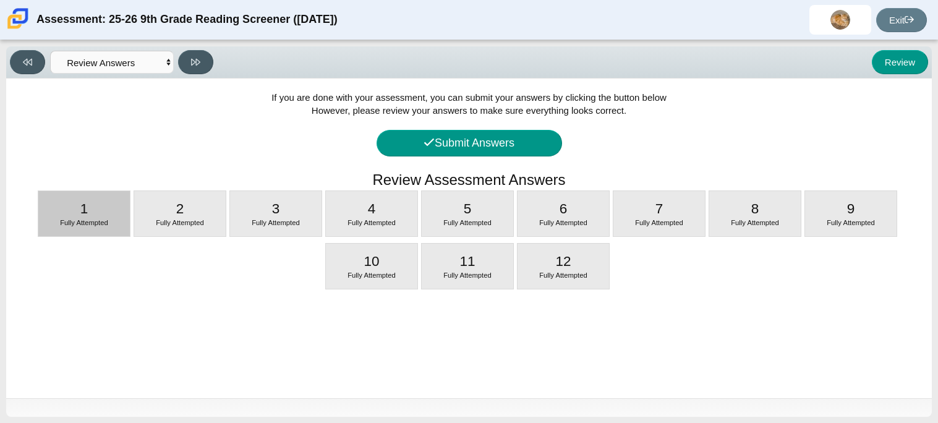
click at [119, 210] on div "1 Fully Attempted" at bounding box center [84, 213] width 92 height 45
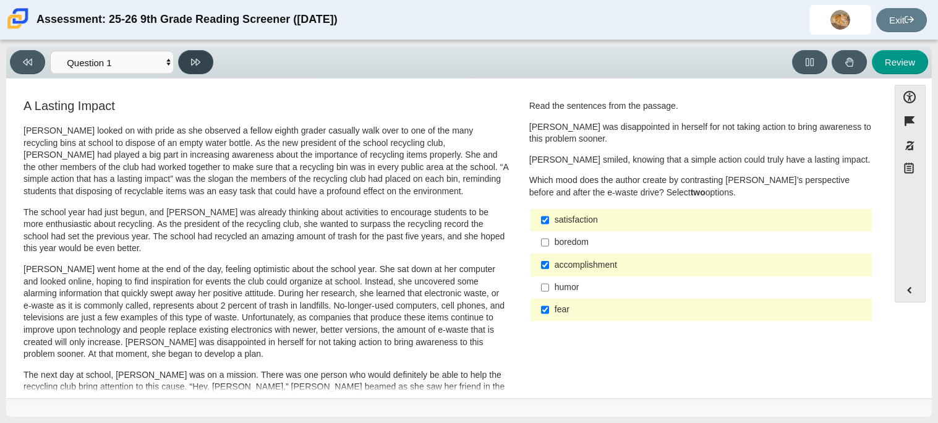
click at [207, 61] on button at bounding box center [195, 62] width 35 height 24
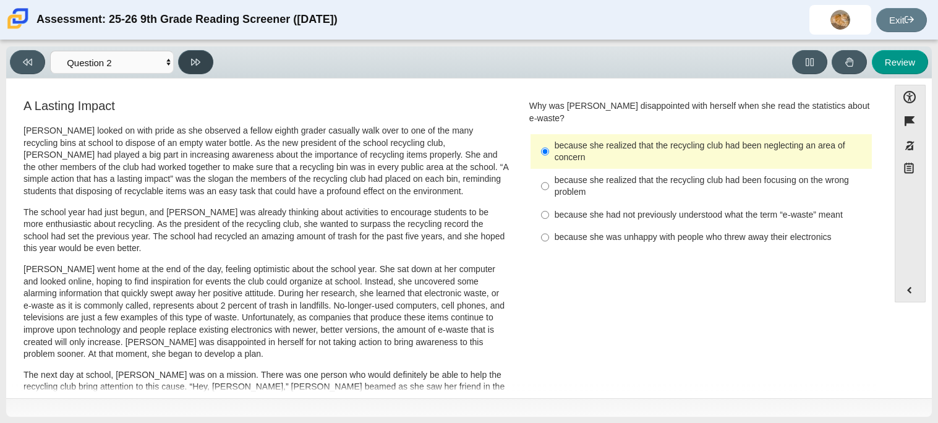
click at [198, 73] on button at bounding box center [195, 62] width 35 height 24
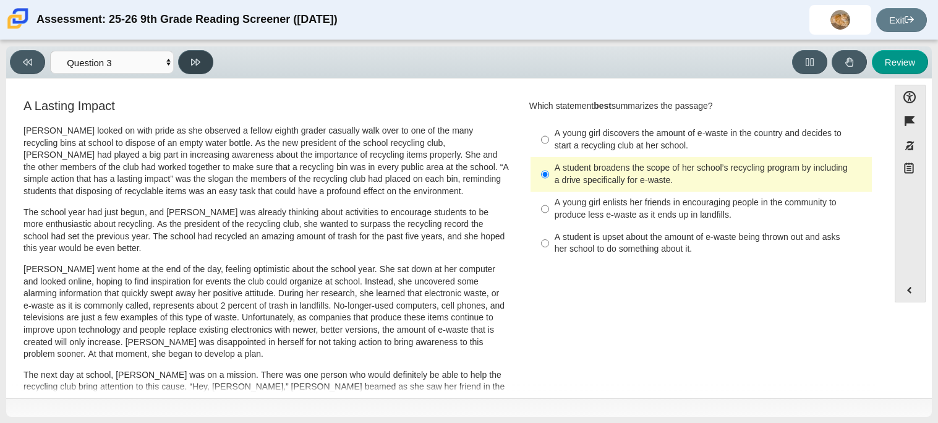
click at [198, 66] on button at bounding box center [195, 62] width 35 height 24
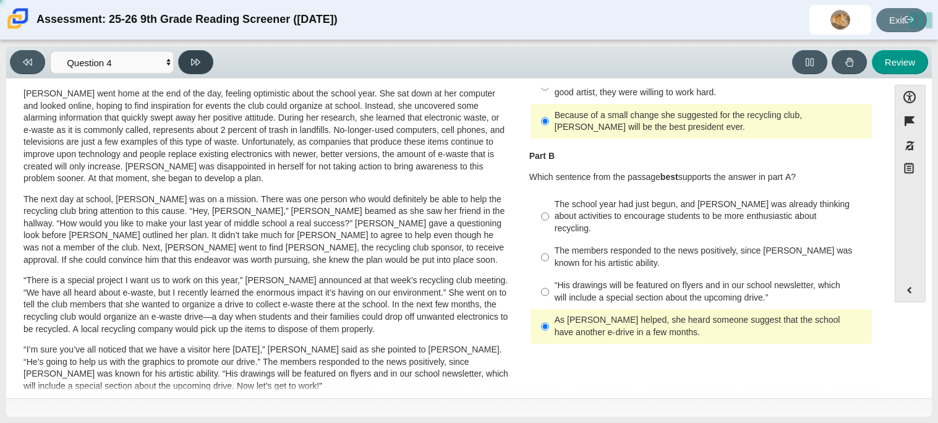
click at [198, 61] on icon at bounding box center [195, 62] width 9 height 9
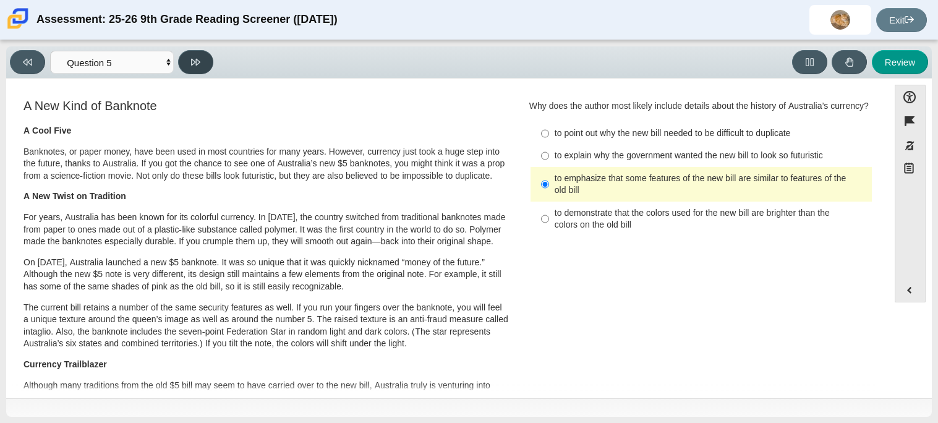
click at [193, 62] on icon at bounding box center [195, 62] width 9 height 9
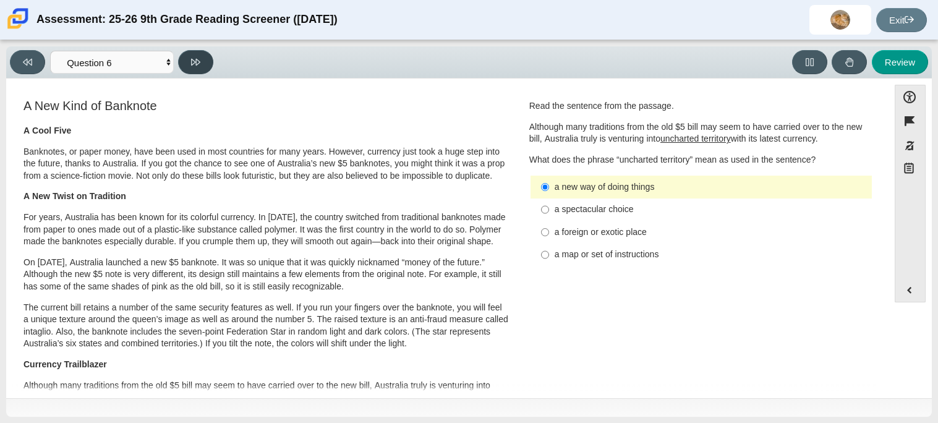
click at [193, 62] on icon at bounding box center [195, 62] width 9 height 9
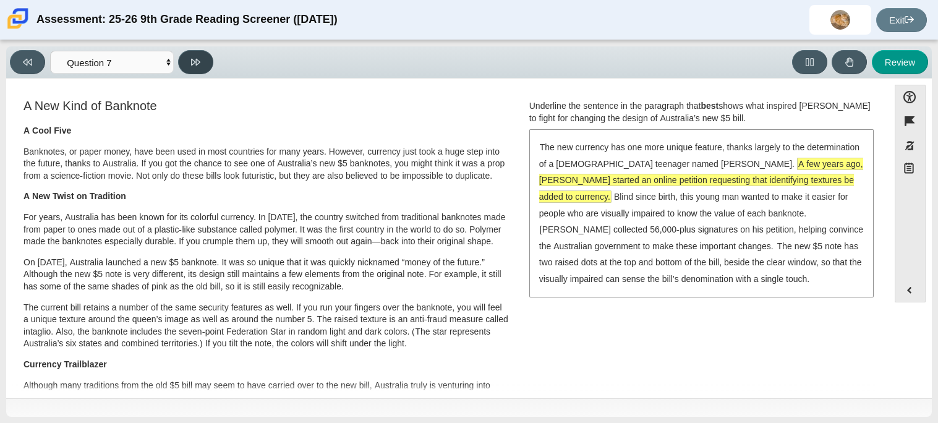
click at [193, 61] on icon at bounding box center [195, 62] width 9 height 9
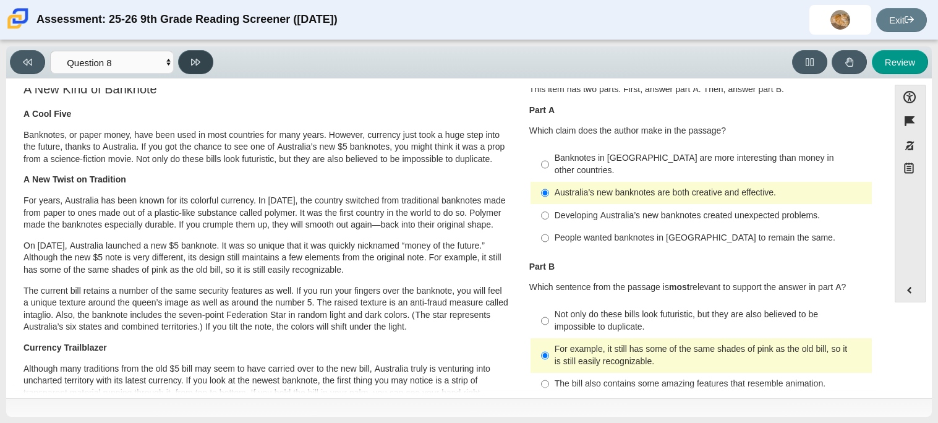
click at [193, 60] on icon at bounding box center [195, 62] width 9 height 9
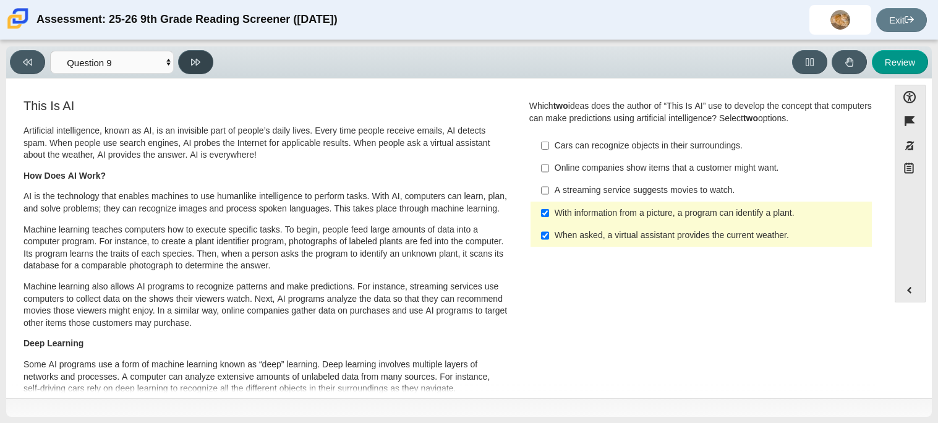
click at [193, 60] on icon at bounding box center [195, 62] width 9 height 9
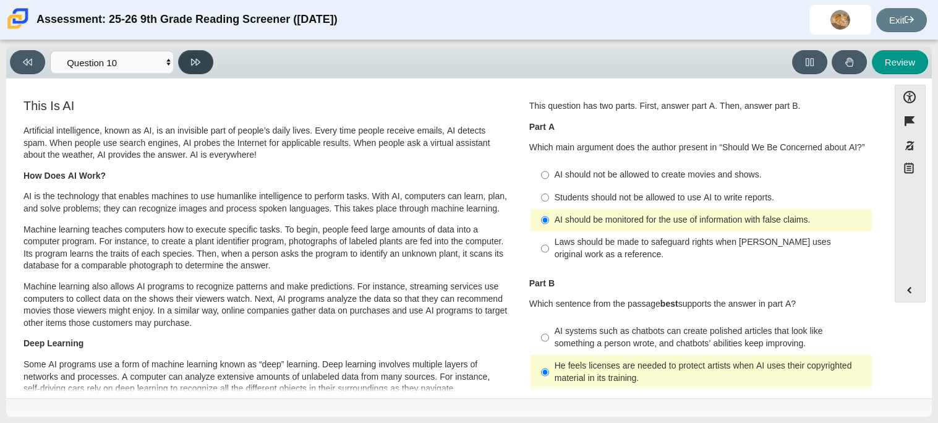
click at [194, 59] on icon at bounding box center [195, 62] width 9 height 7
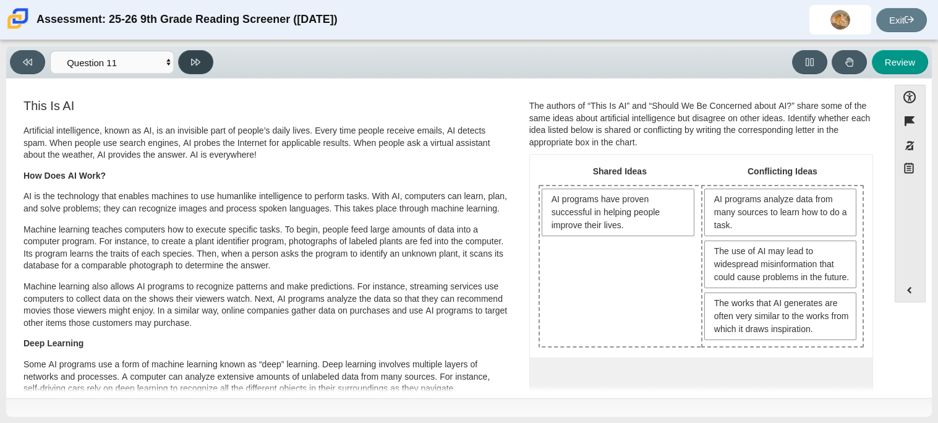
click at [191, 59] on icon at bounding box center [195, 62] width 9 height 7
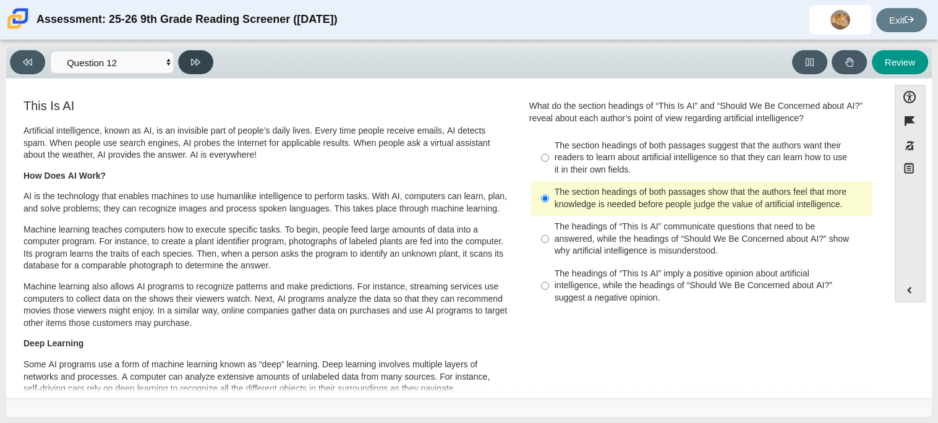
click at [193, 59] on icon at bounding box center [195, 62] width 9 height 9
select select "review"
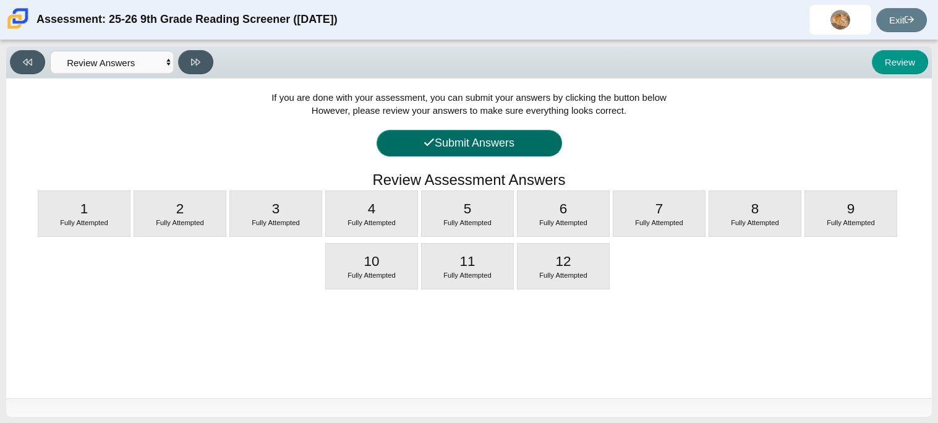
click at [485, 140] on button "Submit Answers" at bounding box center [470, 143] width 186 height 27
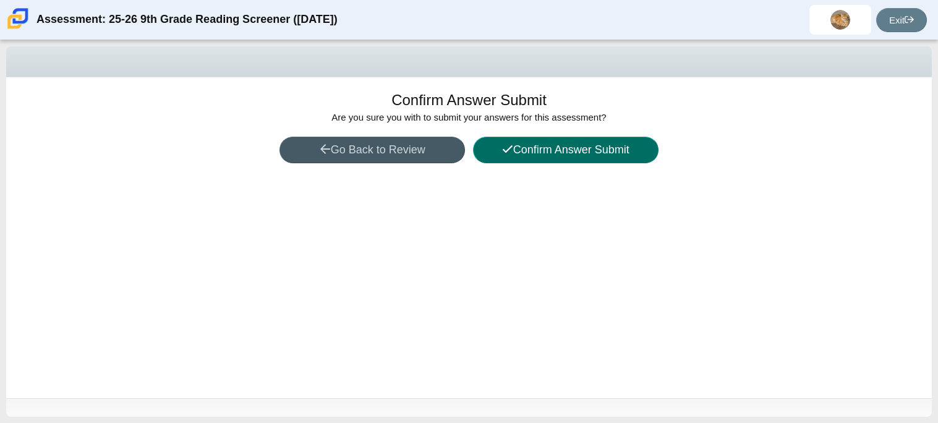
click at [511, 148] on button "Confirm Answer Submit" at bounding box center [566, 150] width 186 height 27
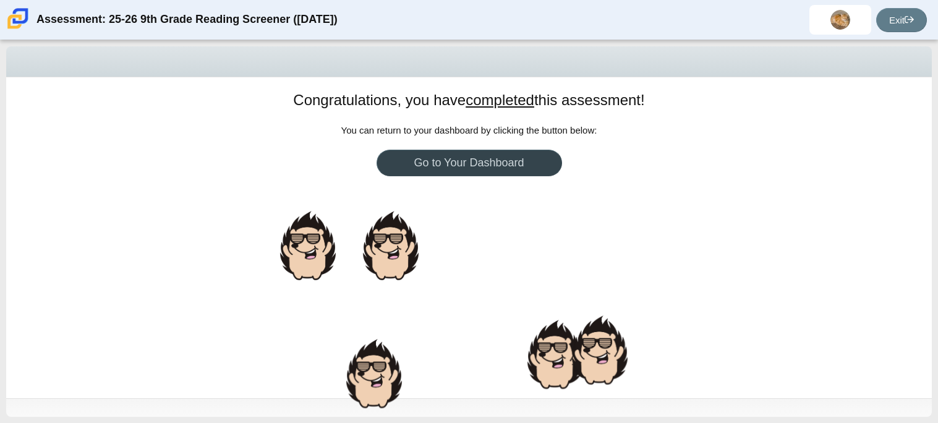
click at [529, 157] on link "Go to Your Dashboard" at bounding box center [470, 163] width 186 height 27
